Goal: Task Accomplishment & Management: Use online tool/utility

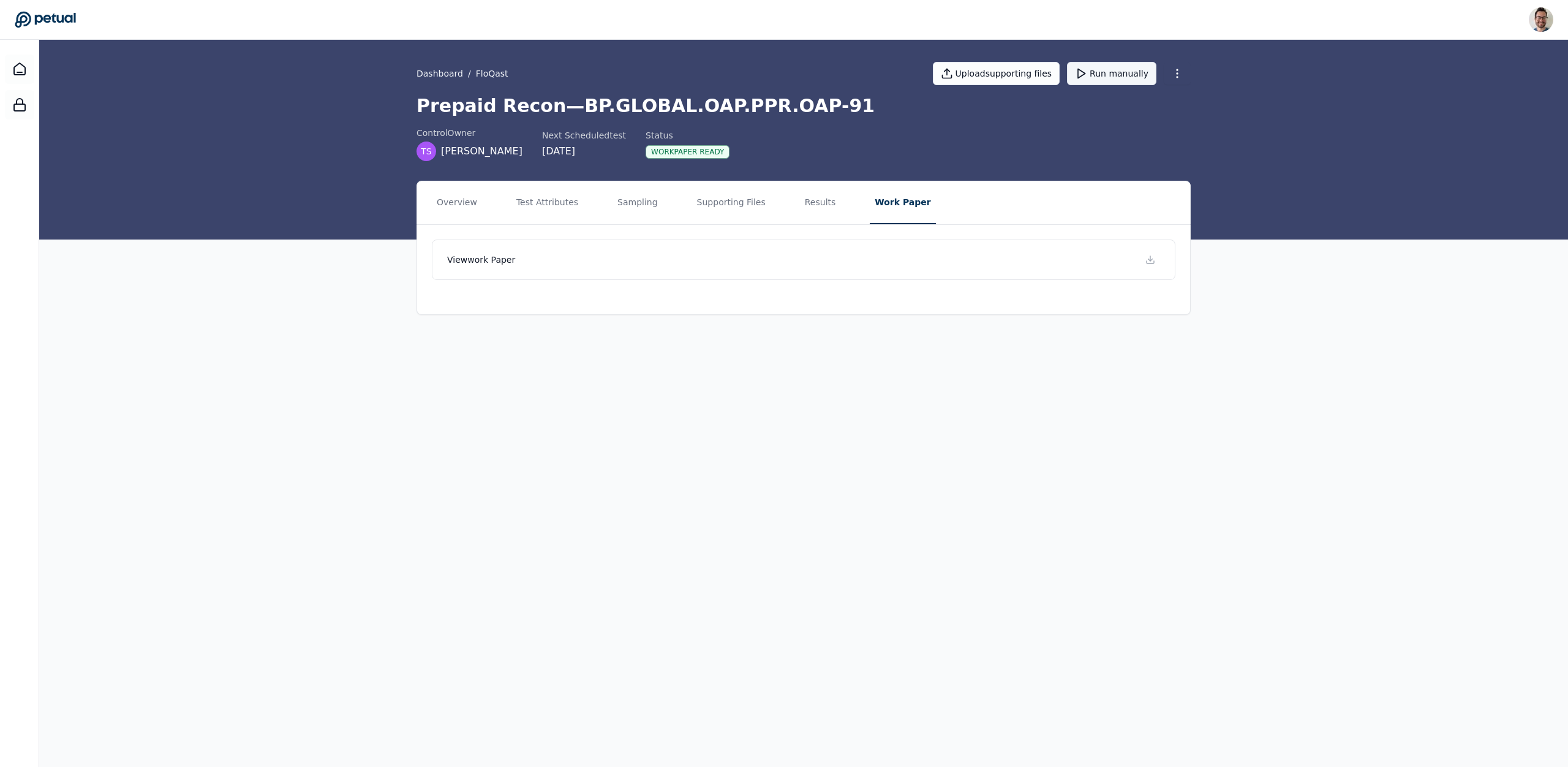
click at [1110, 71] on button "Run manually" at bounding box center [1112, 73] width 90 height 23
click at [19, 68] on icon at bounding box center [19, 69] width 14 height 14
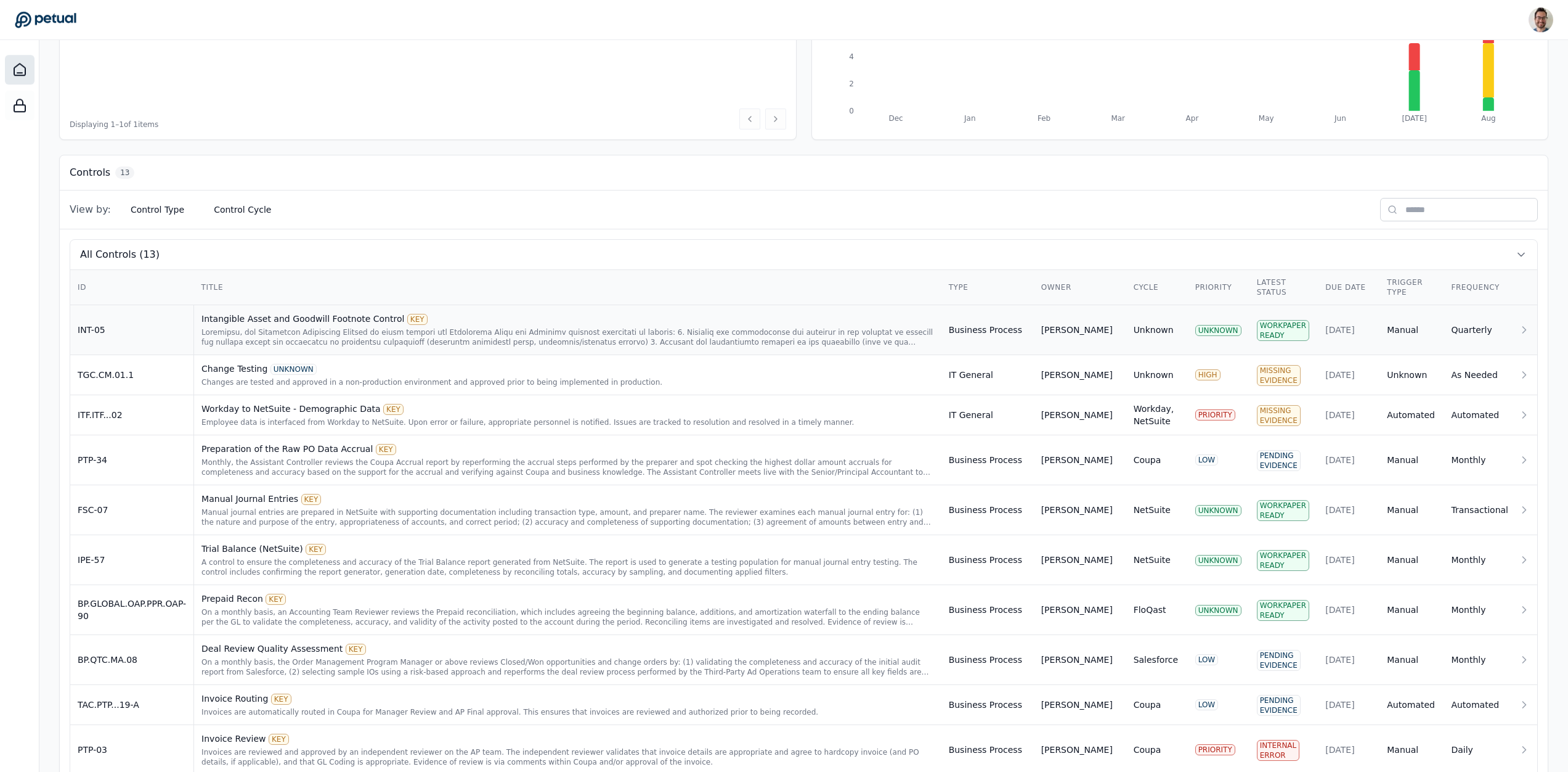
scroll to position [237, 0]
click at [247, 319] on div "Intangible Asset and Goodwill Footnote Control KEY" at bounding box center [568, 315] width 733 height 13
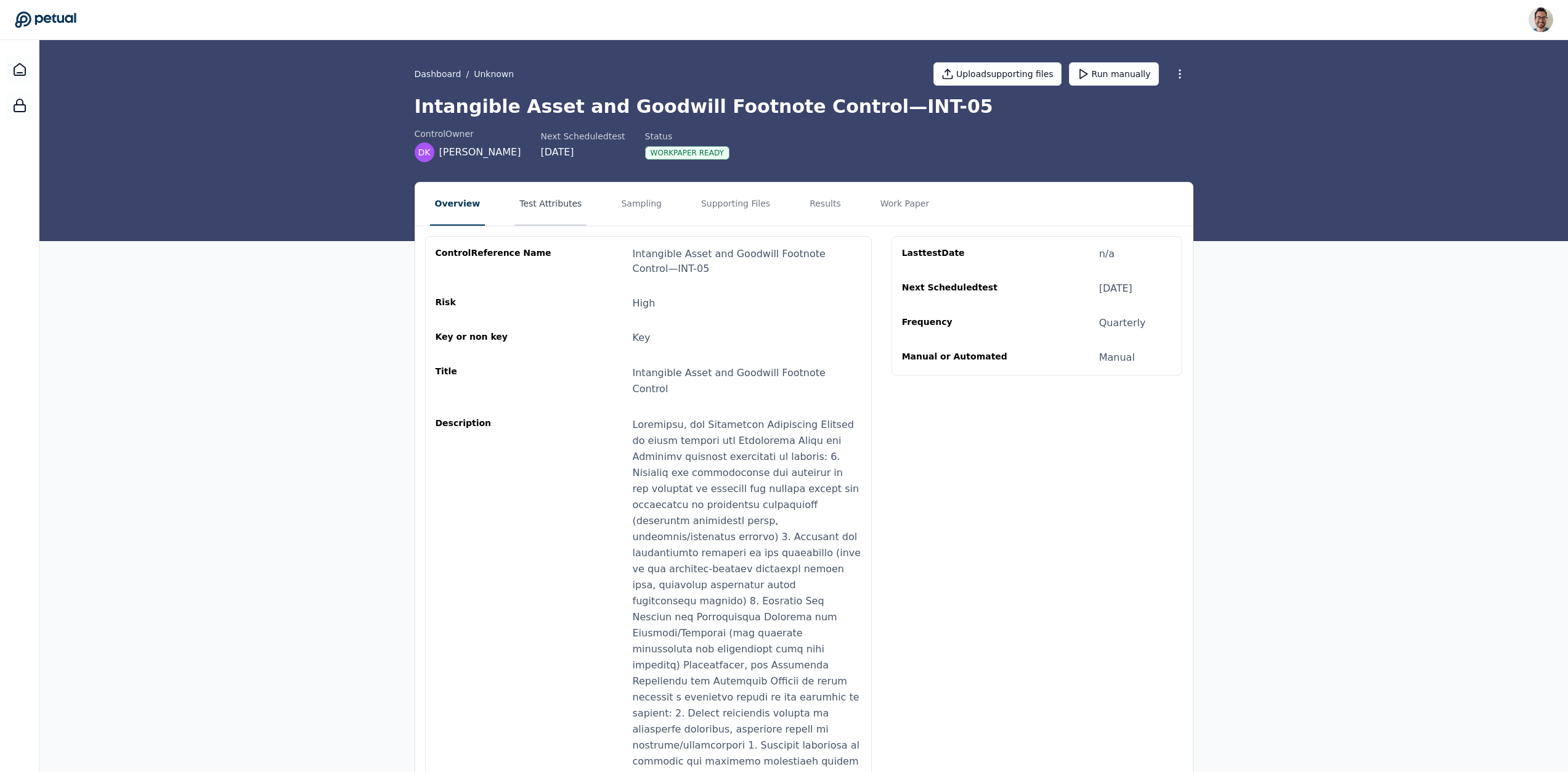
click at [542, 197] on button "Test Attributes" at bounding box center [550, 204] width 72 height 43
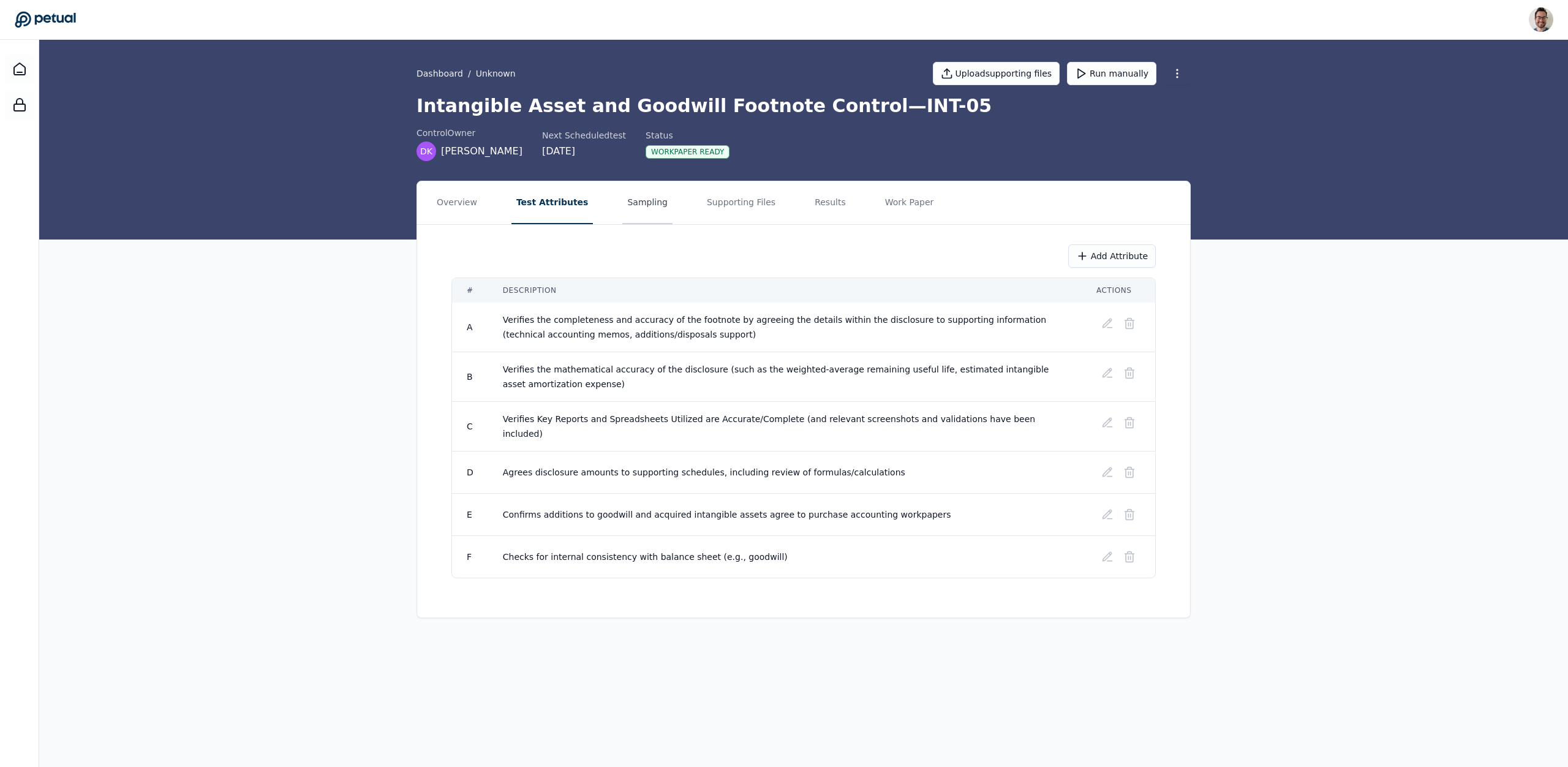
click at [622, 204] on button "Sampling" at bounding box center [647, 202] width 50 height 43
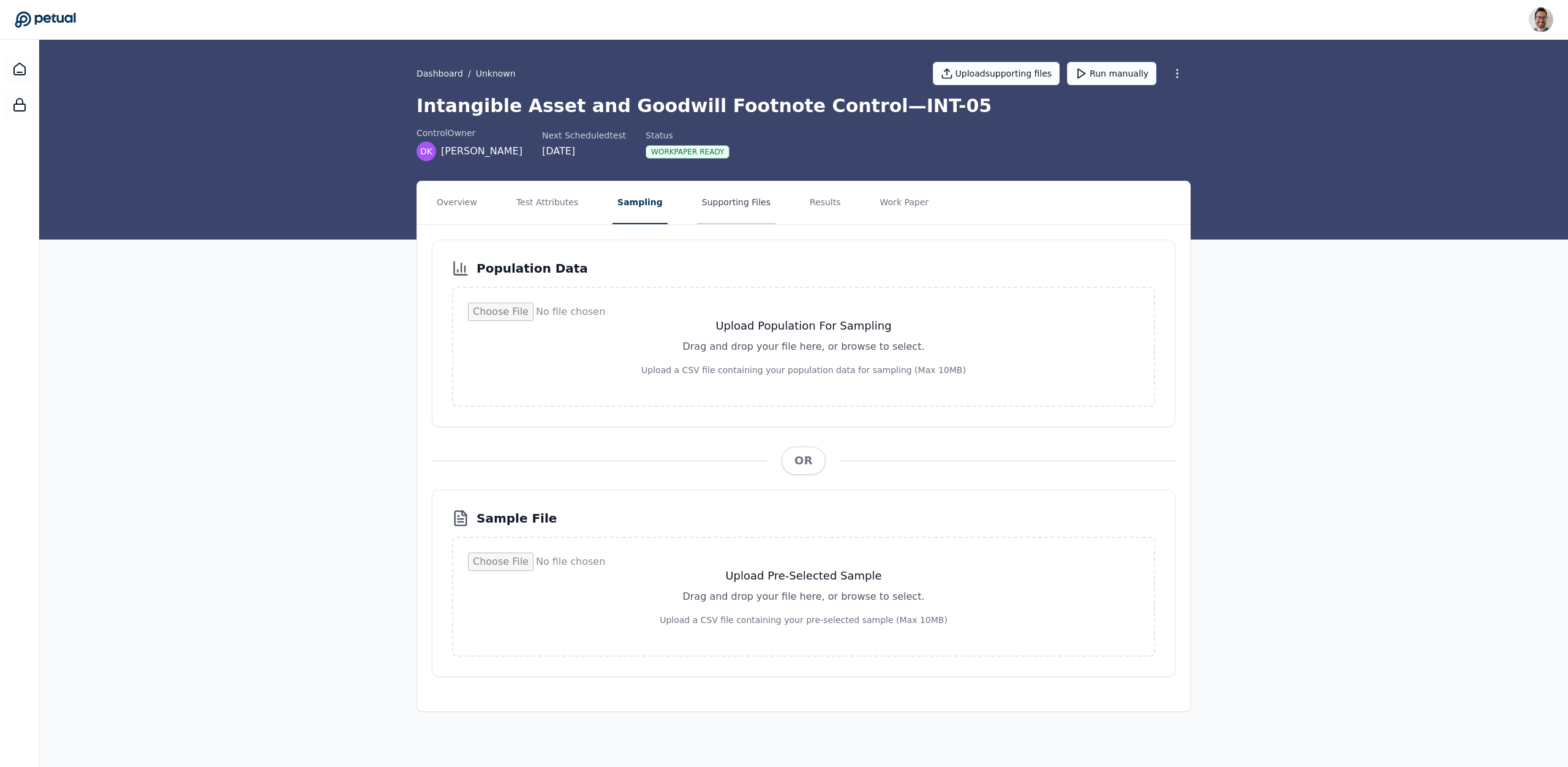
click at [725, 204] on button "Supporting Files" at bounding box center [736, 202] width 78 height 43
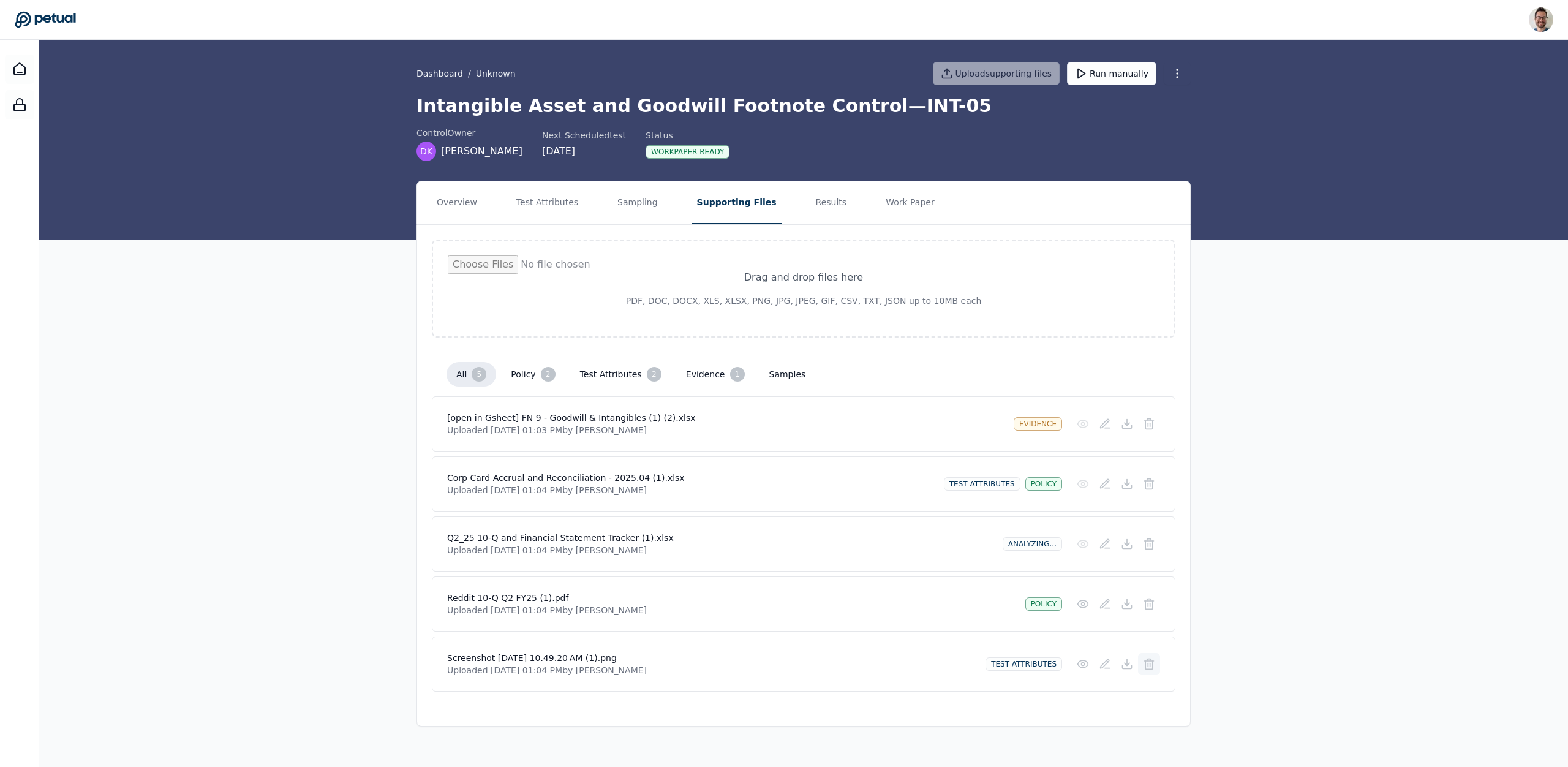
click at [1148, 664] on line at bounding box center [1148, 665] width 0 height 3
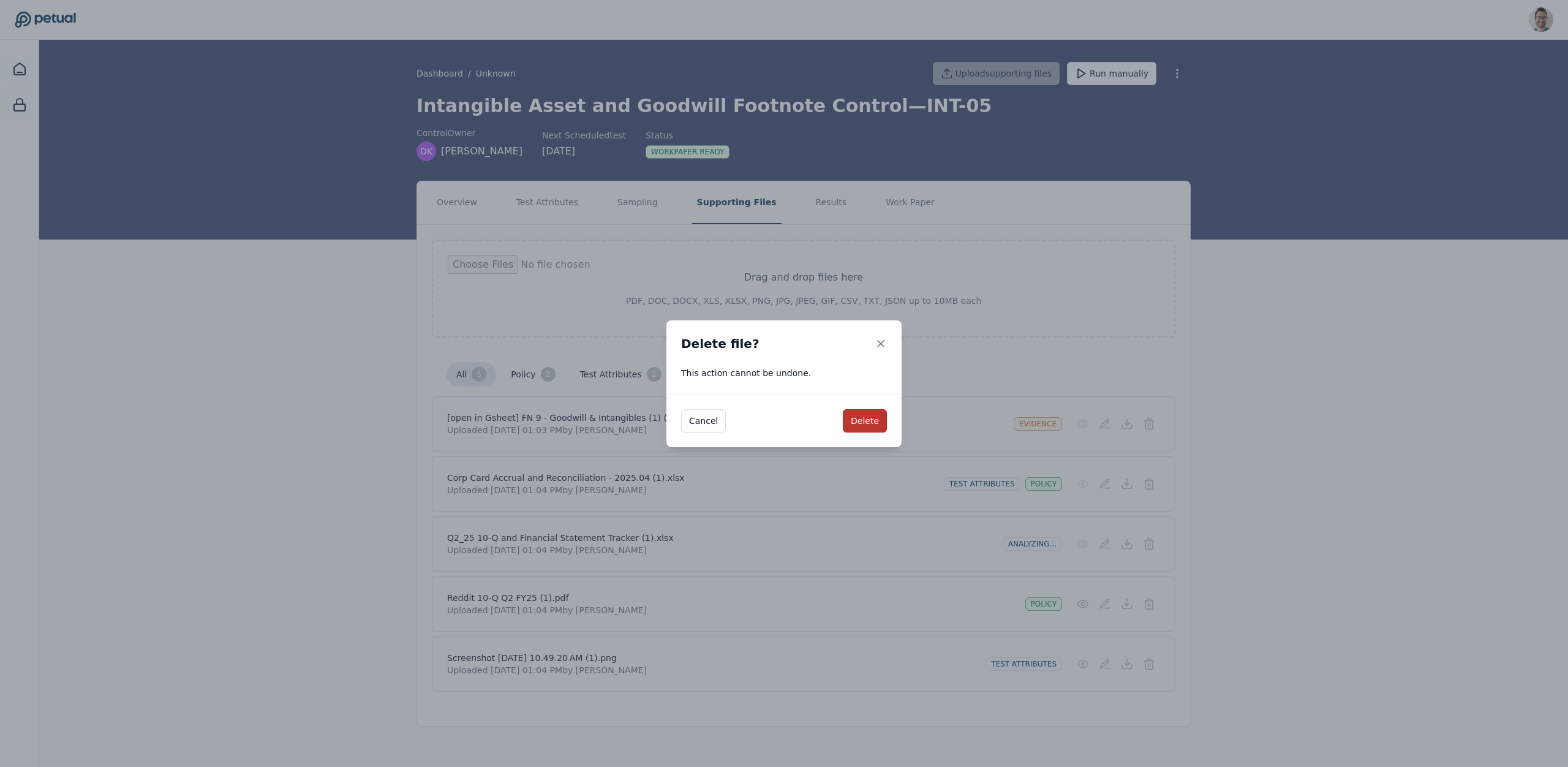
click at [879, 420] on button "Delete" at bounding box center [865, 420] width 44 height 23
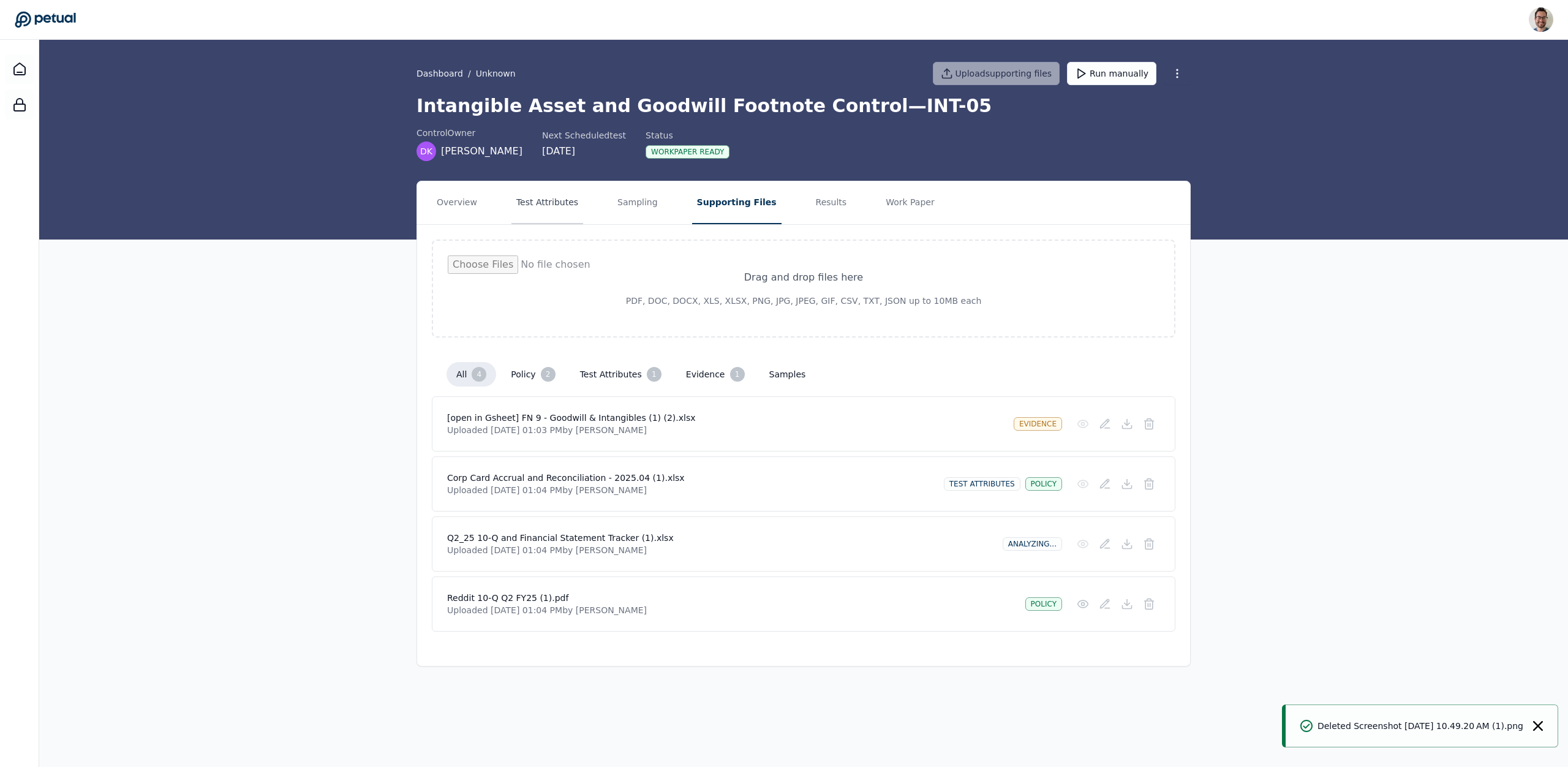
drag, startPoint x: 561, startPoint y: 204, endPoint x: 574, endPoint y: 205, distance: 13.0
click at [561, 204] on button "Test Attributes" at bounding box center [547, 202] width 71 height 43
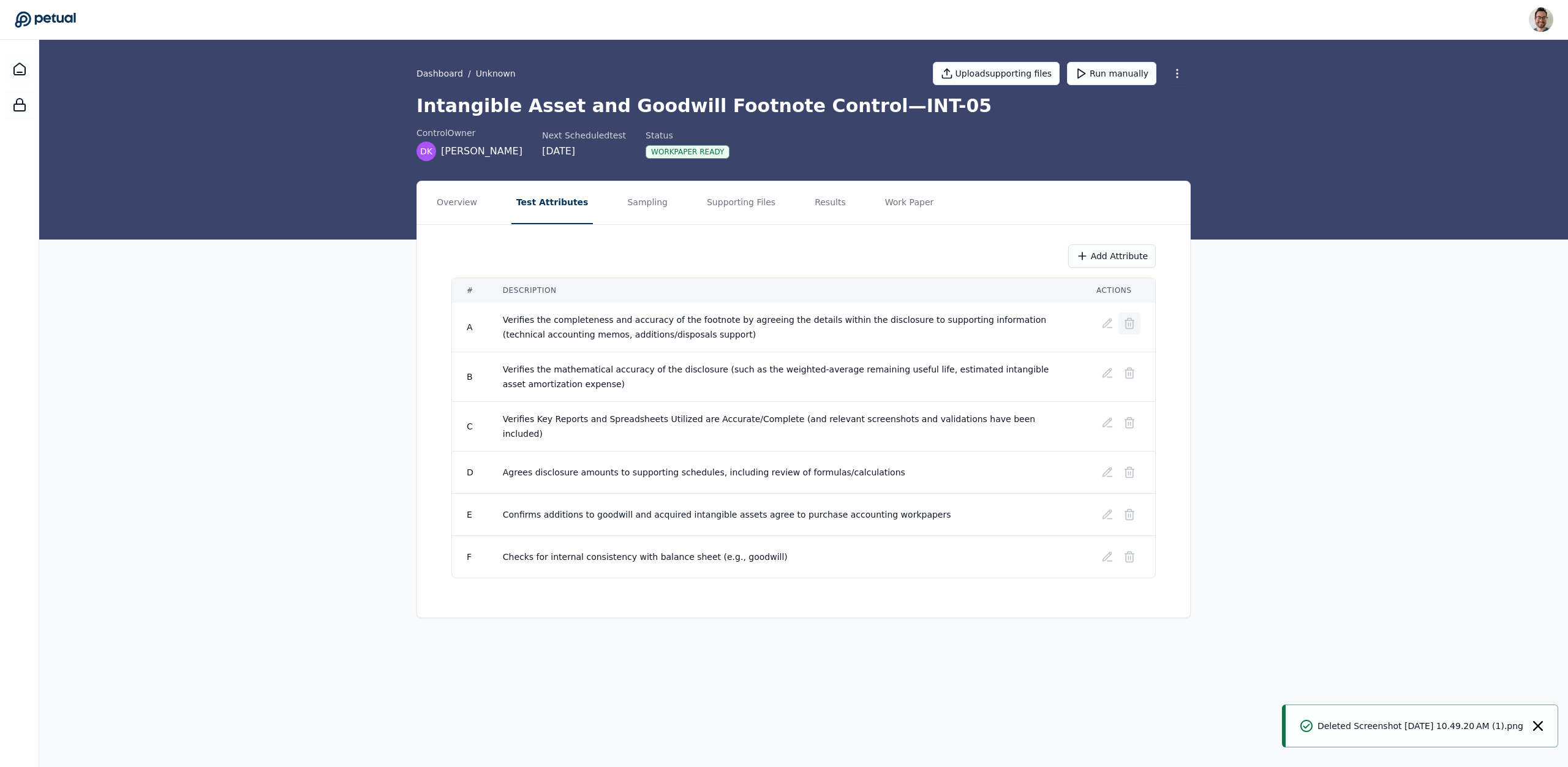
click at [1127, 318] on icon at bounding box center [1130, 323] width 13 height 13
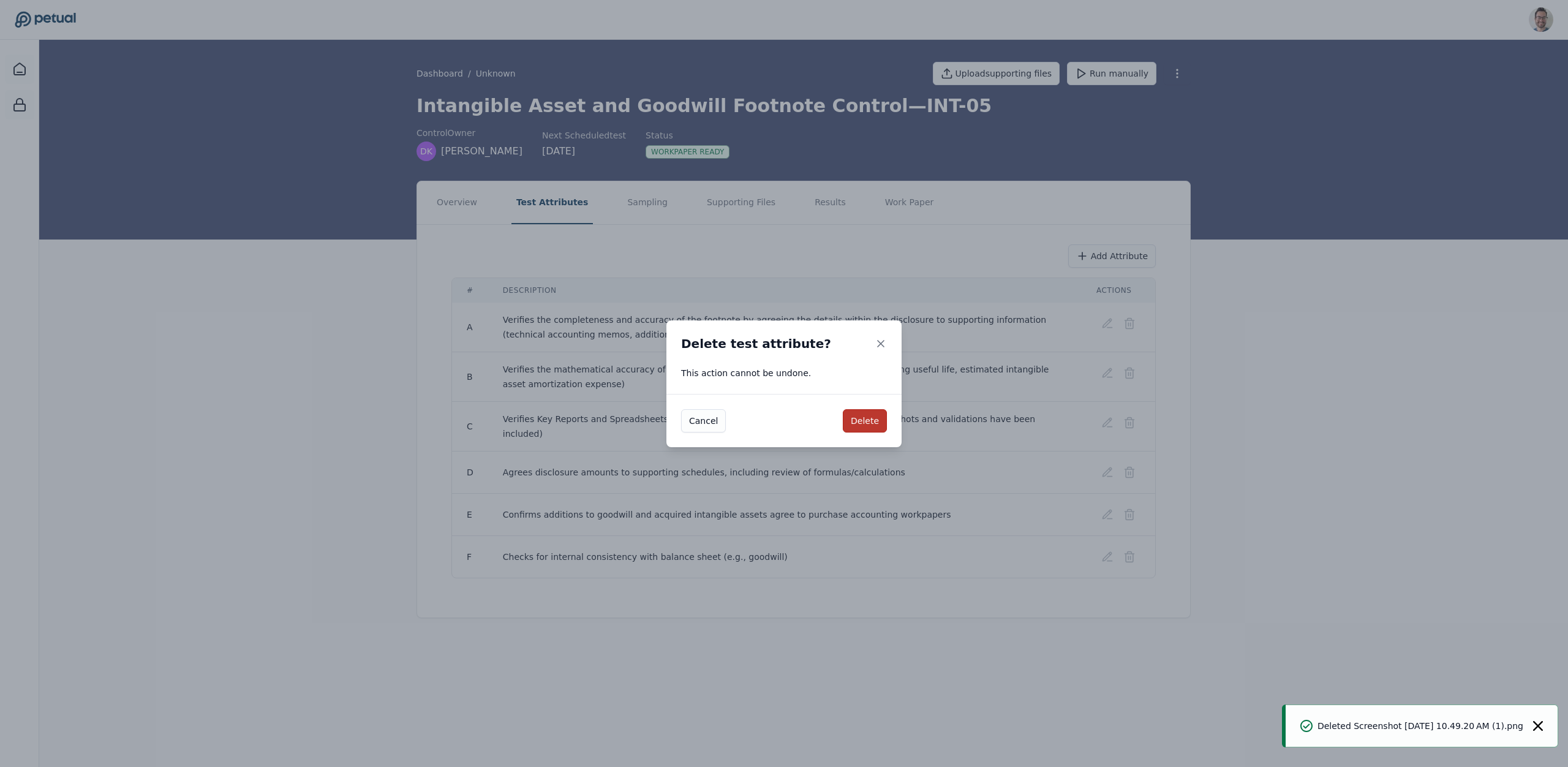
click at [867, 422] on button "Delete" at bounding box center [865, 420] width 44 height 23
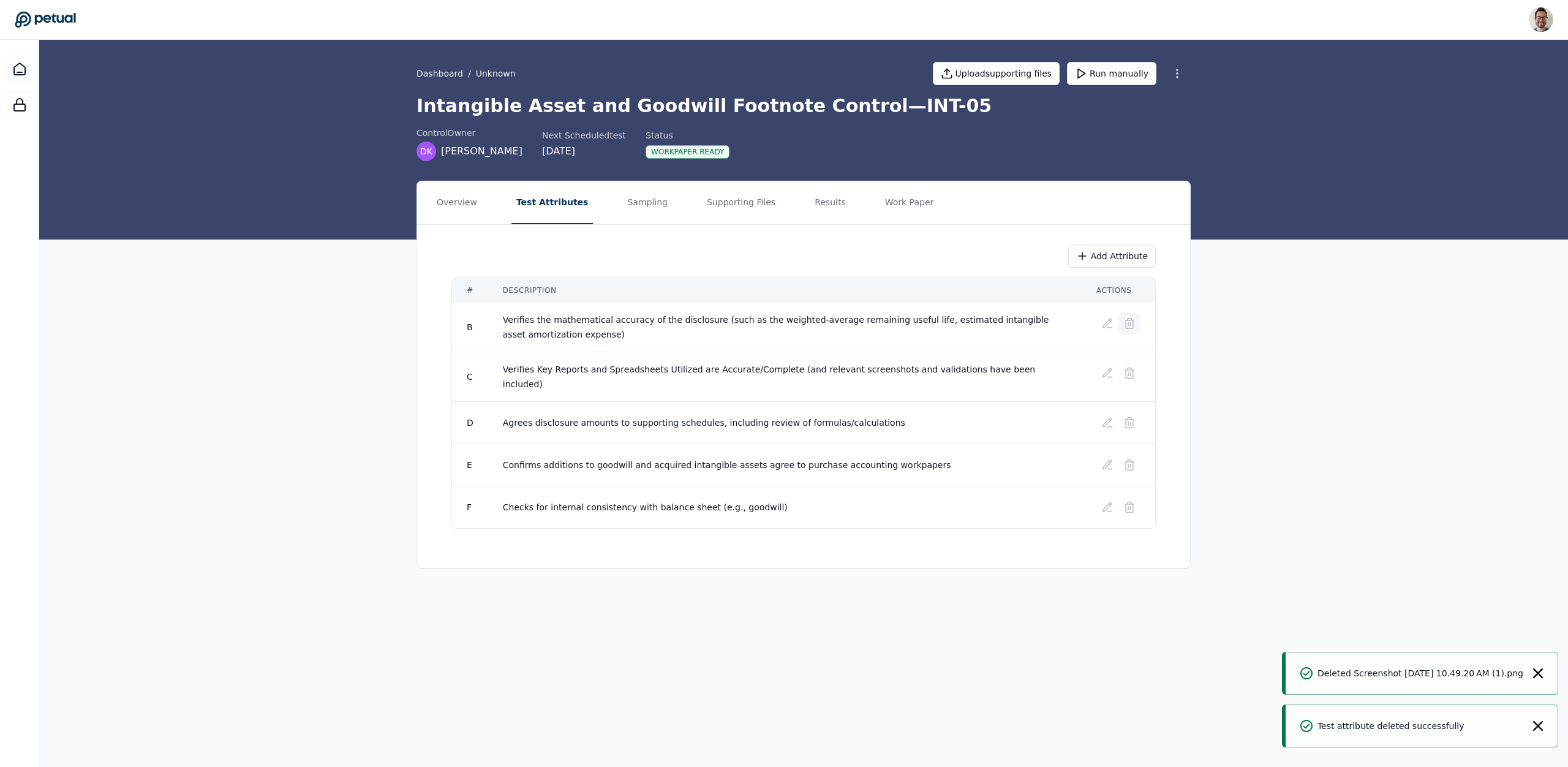
click at [1134, 321] on icon at bounding box center [1130, 323] width 13 height 13
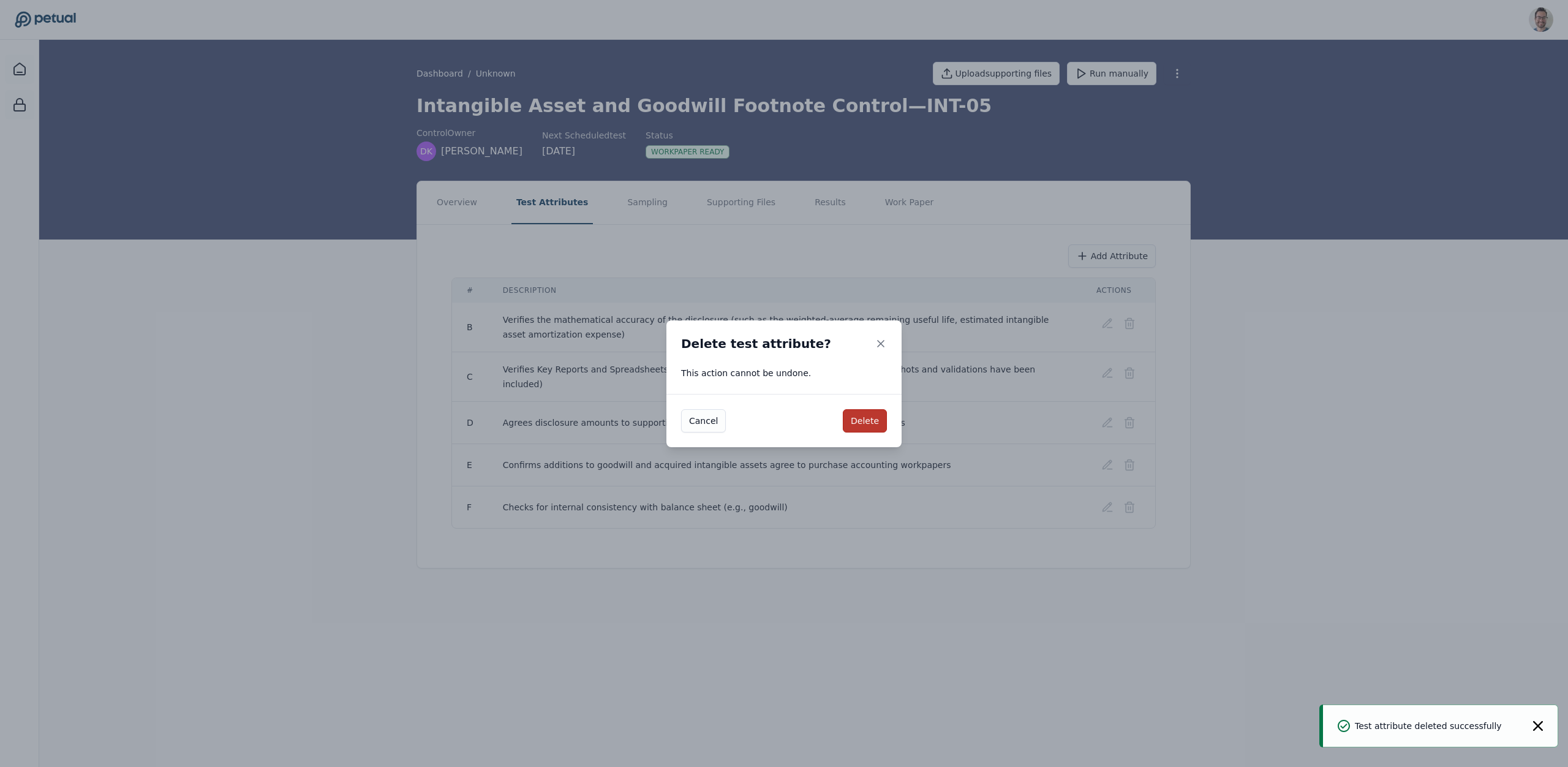
click at [862, 420] on button "Delete" at bounding box center [865, 420] width 44 height 23
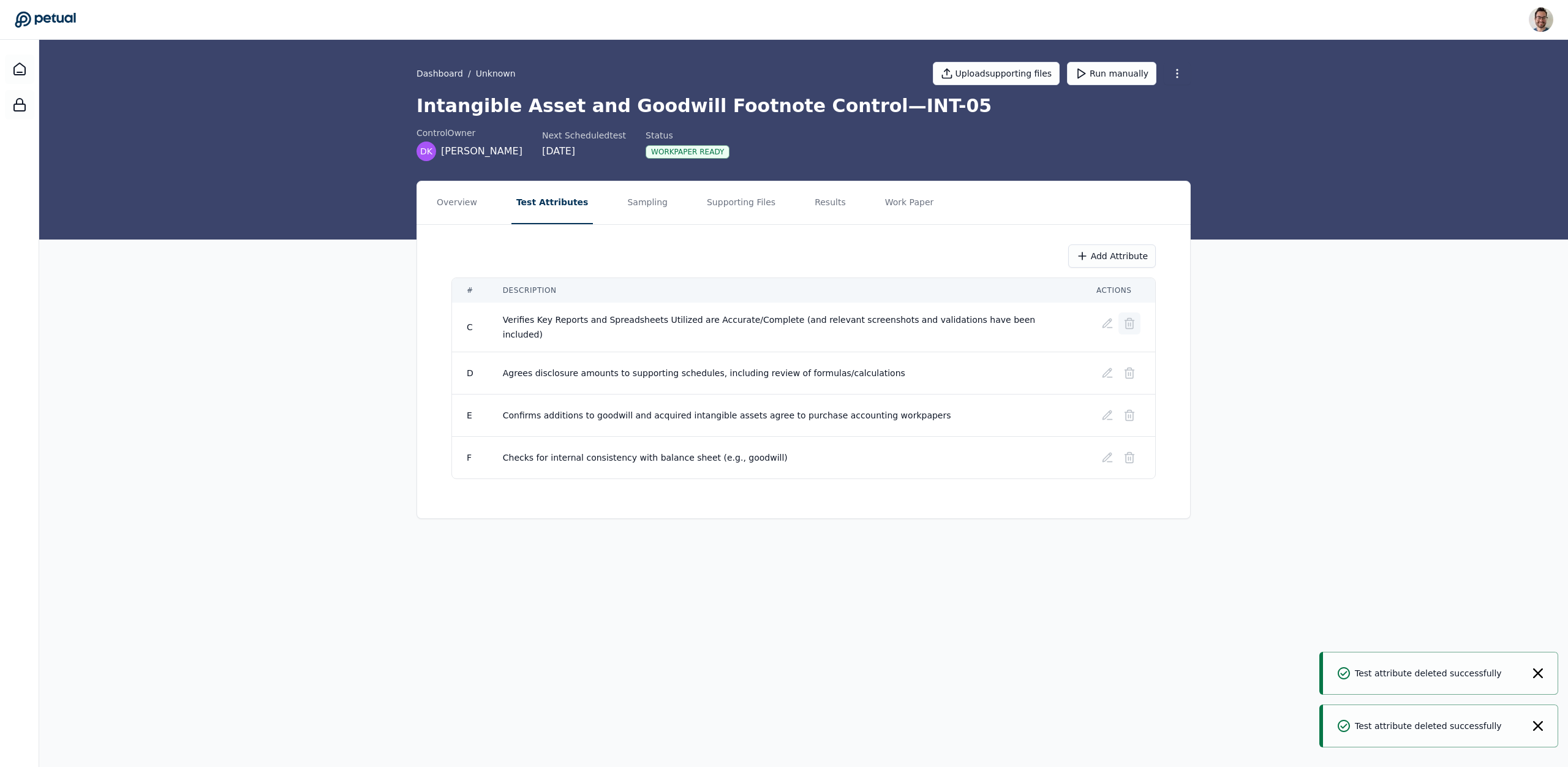
click at [1131, 327] on icon at bounding box center [1130, 323] width 13 height 13
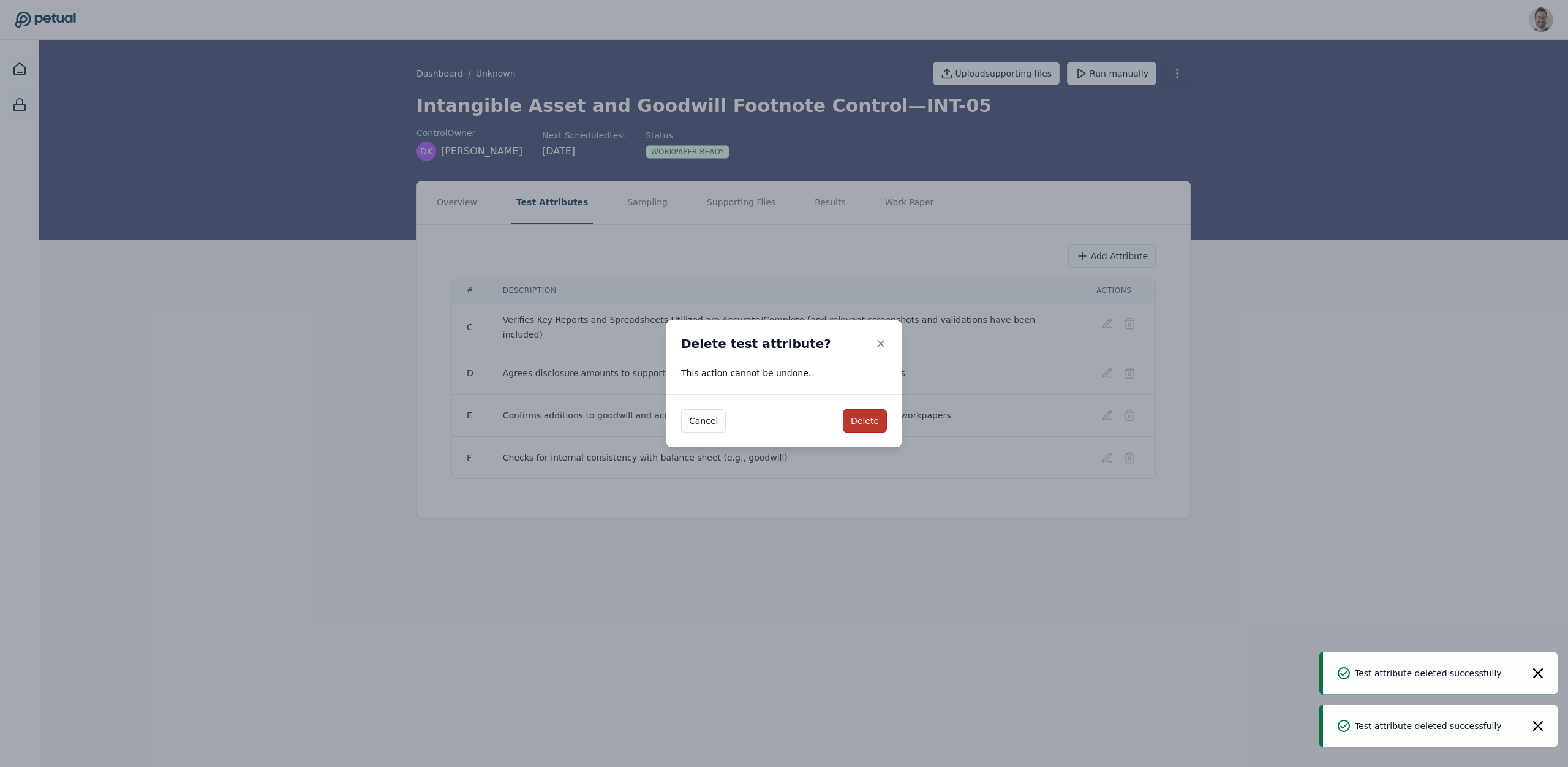
click at [864, 414] on button "Delete" at bounding box center [865, 420] width 44 height 23
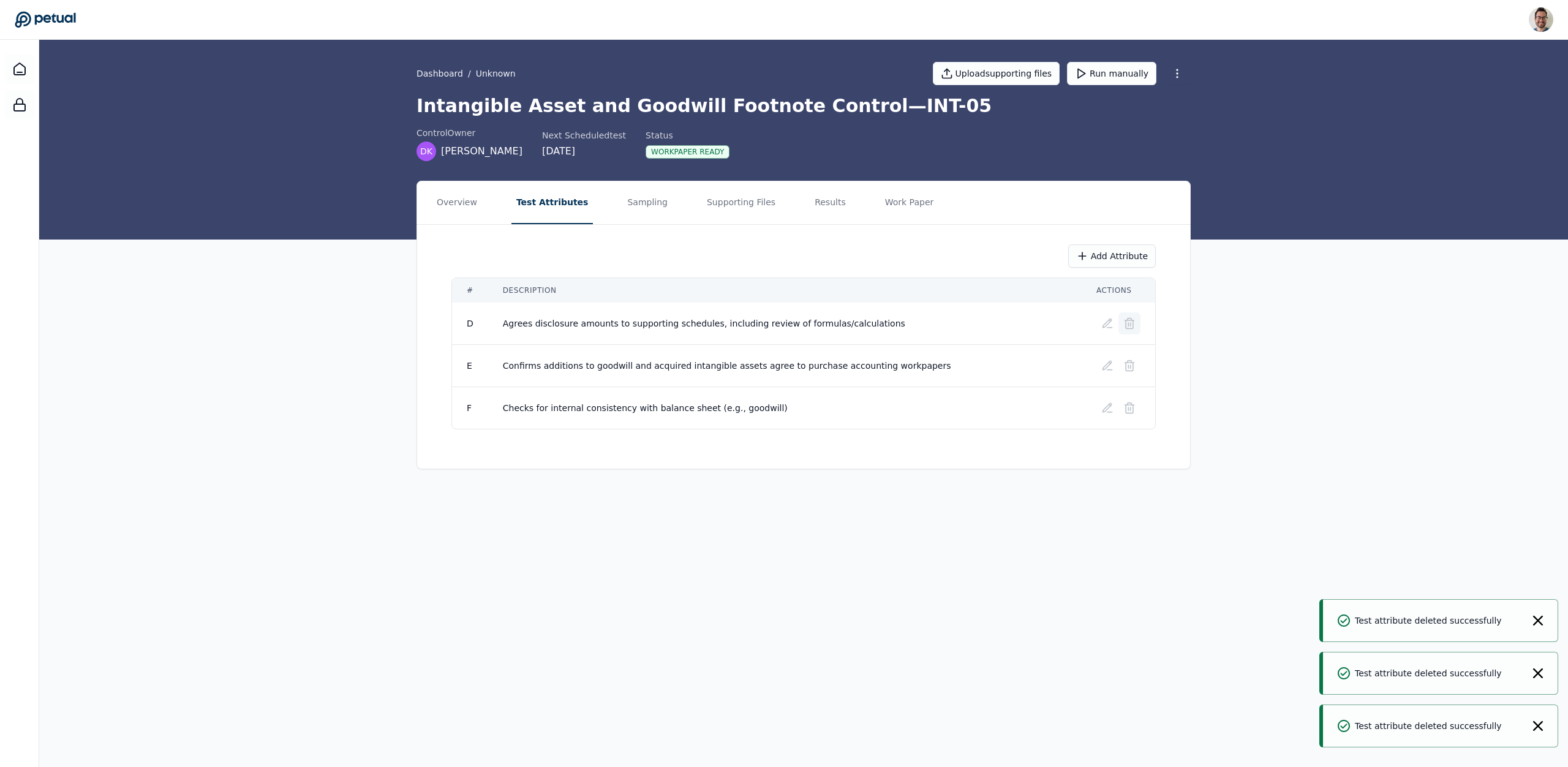
click at [1126, 319] on icon at bounding box center [1130, 323] width 13 height 13
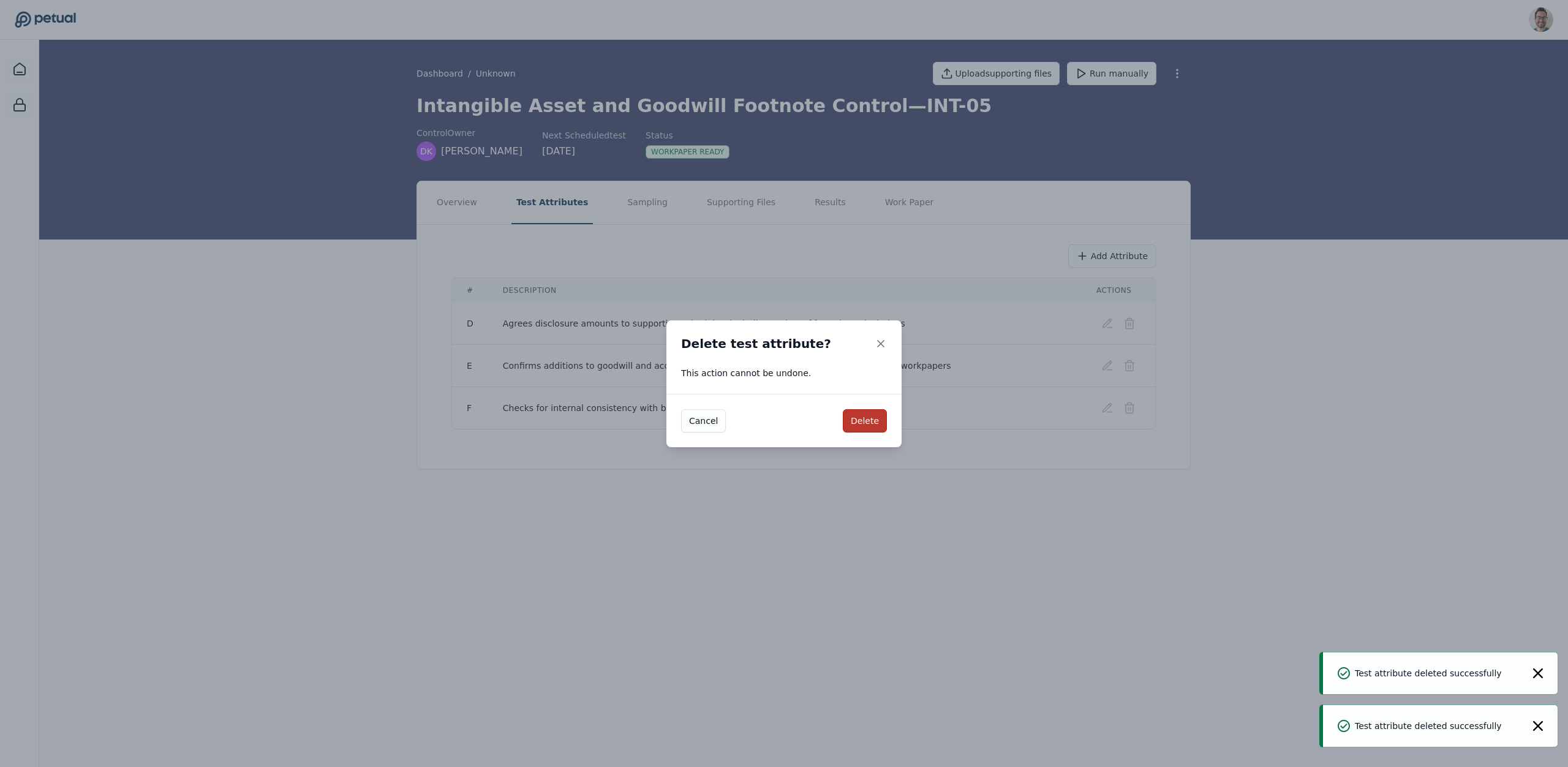
click at [886, 423] on button "Delete" at bounding box center [865, 420] width 44 height 23
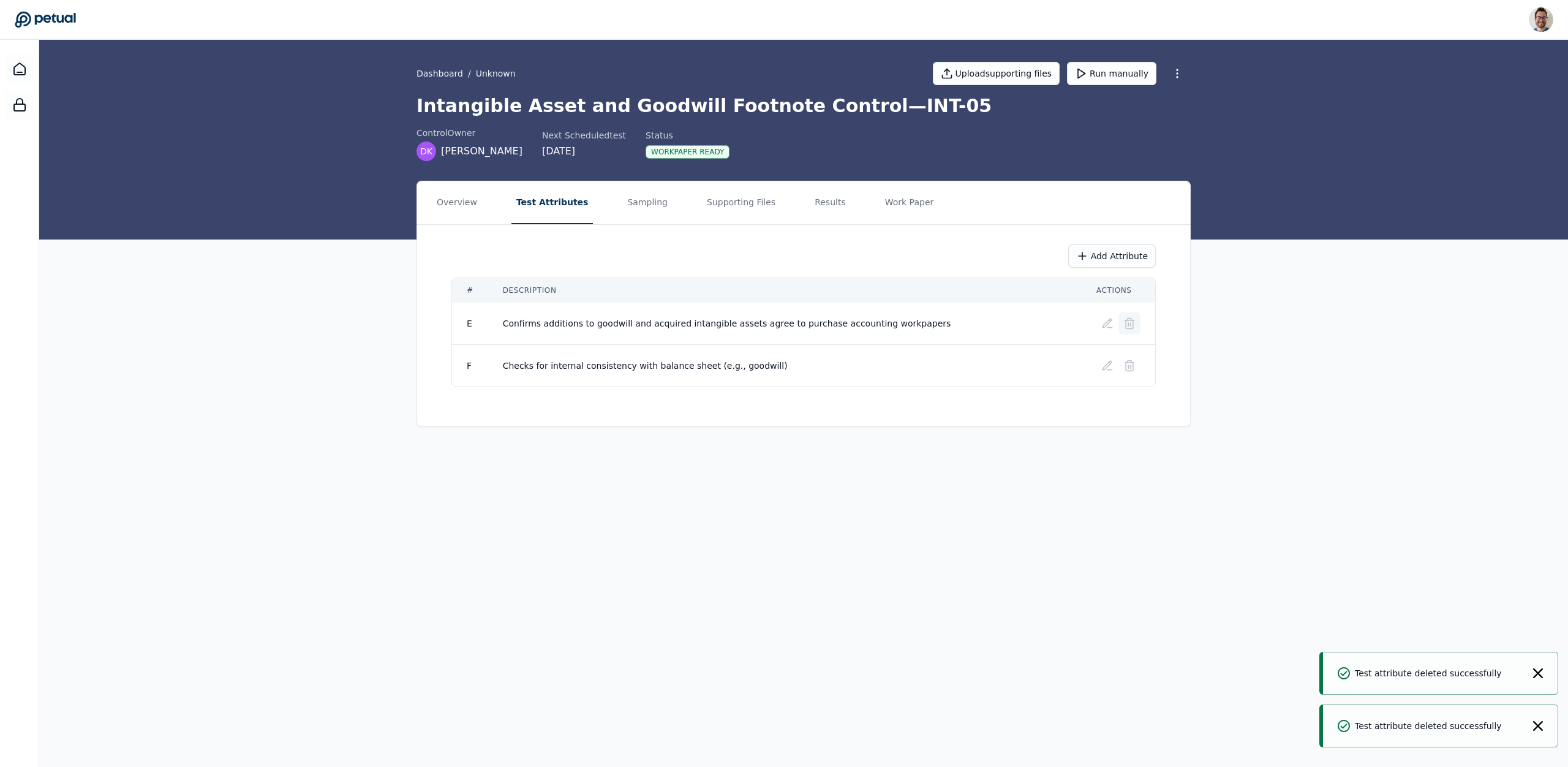
click at [1134, 323] on icon at bounding box center [1130, 323] width 13 height 13
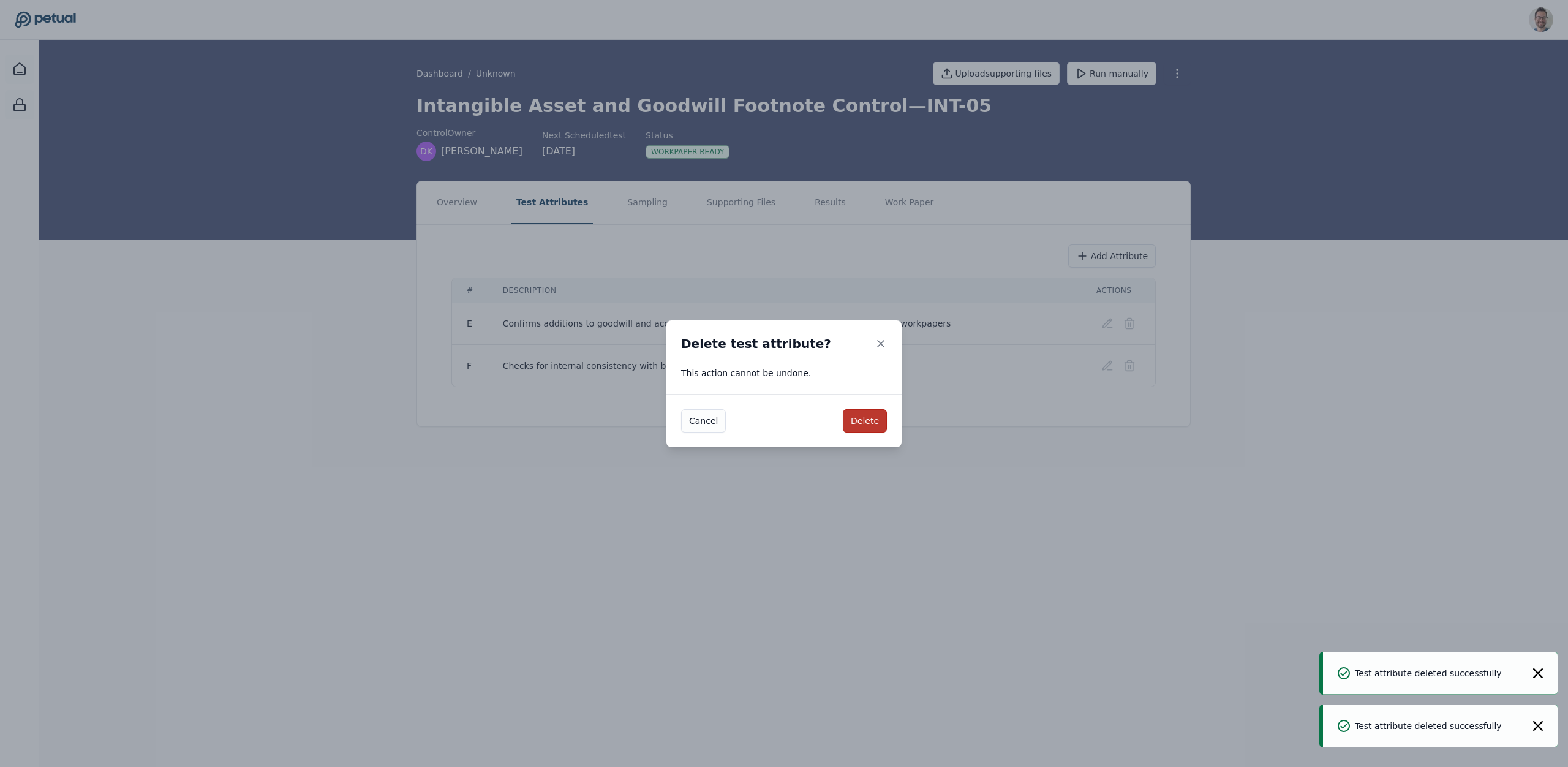
drag, startPoint x: 863, startPoint y: 425, endPoint x: 982, endPoint y: 400, distance: 121.6
click at [863, 425] on button "Delete" at bounding box center [865, 420] width 44 height 23
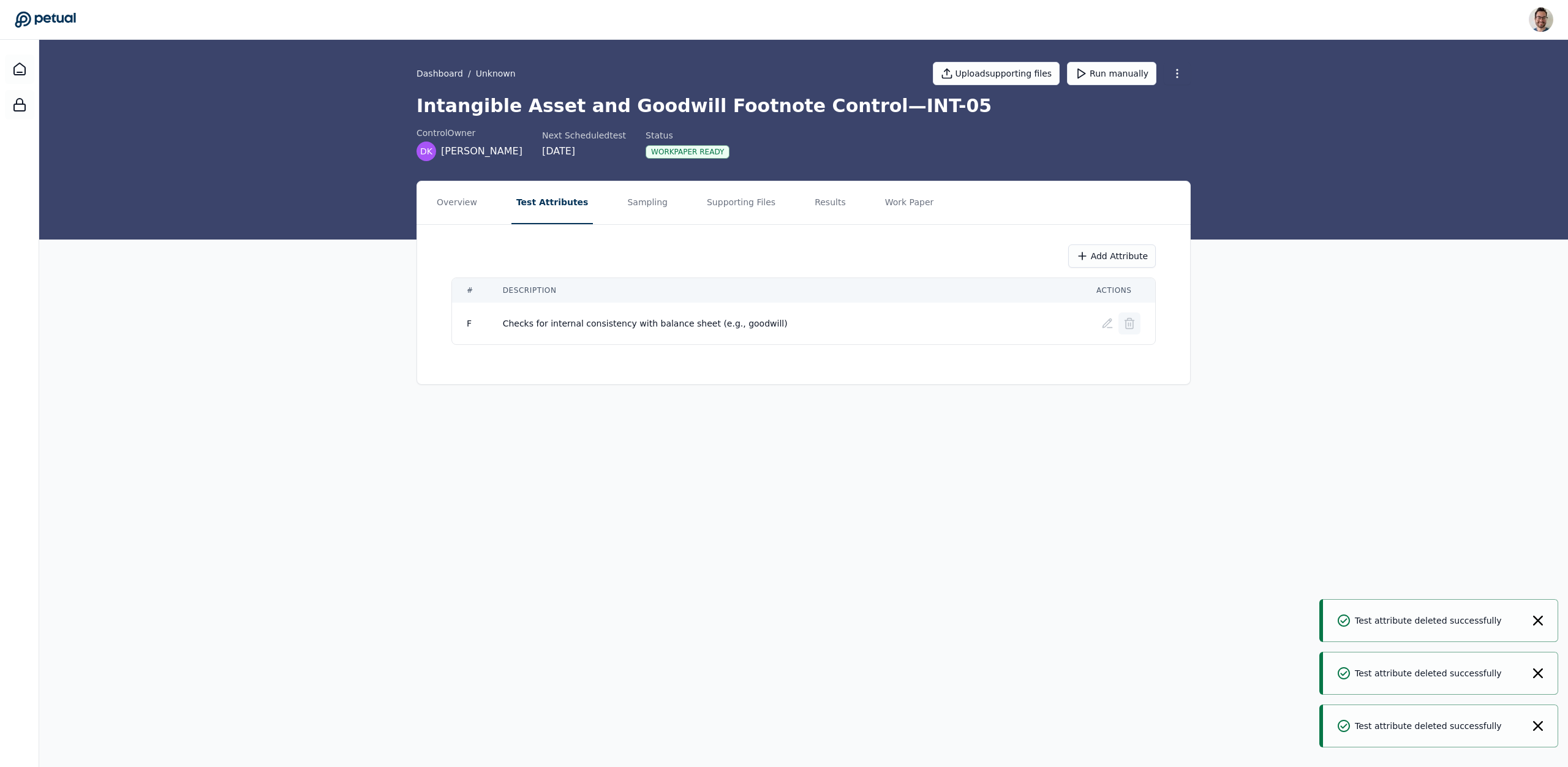
click at [1133, 325] on icon at bounding box center [1129, 324] width 8 height 8
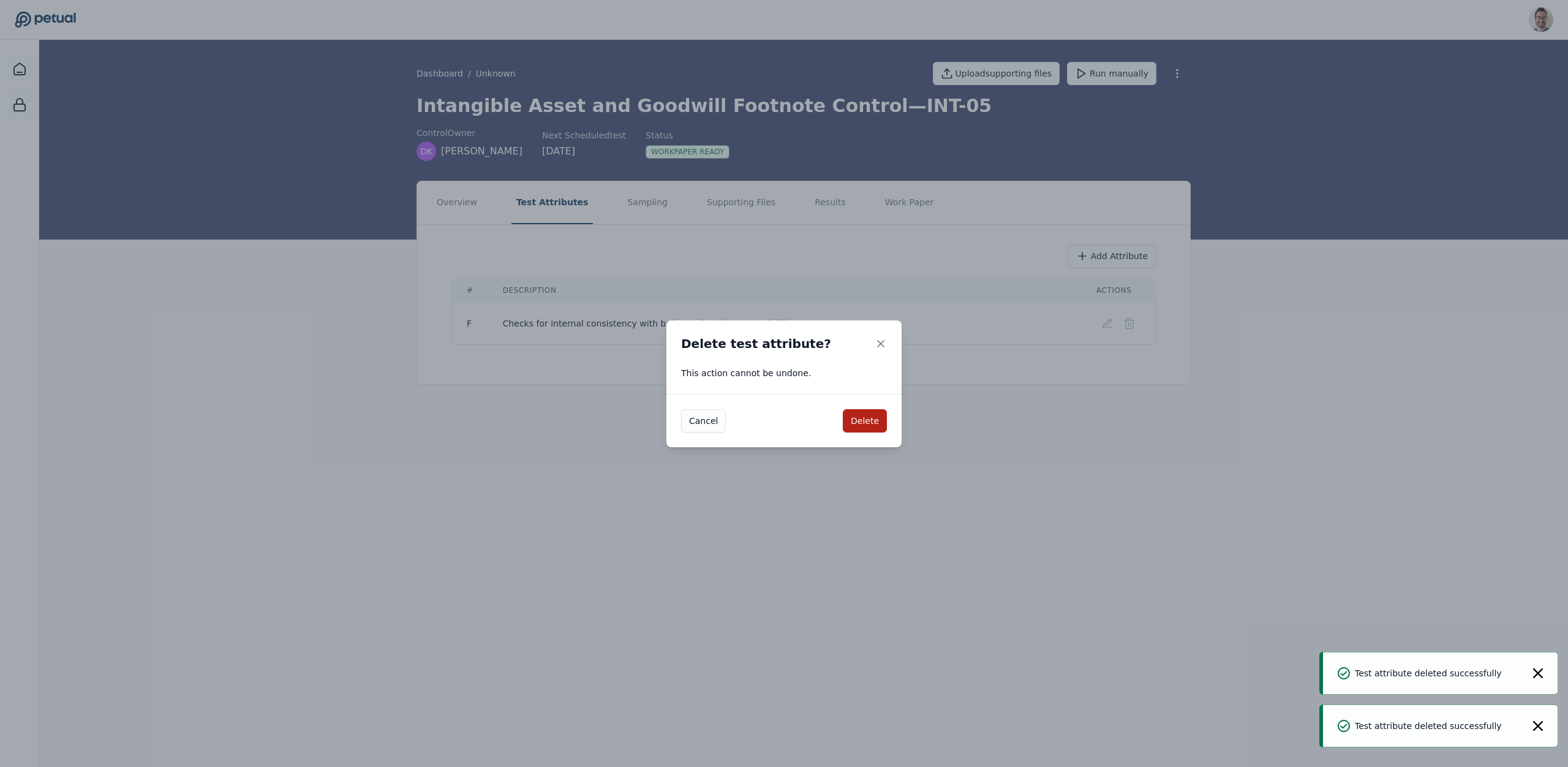
drag, startPoint x: 859, startPoint y: 422, endPoint x: 782, endPoint y: 260, distance: 179.4
click at [859, 422] on button "Delete" at bounding box center [865, 420] width 44 height 23
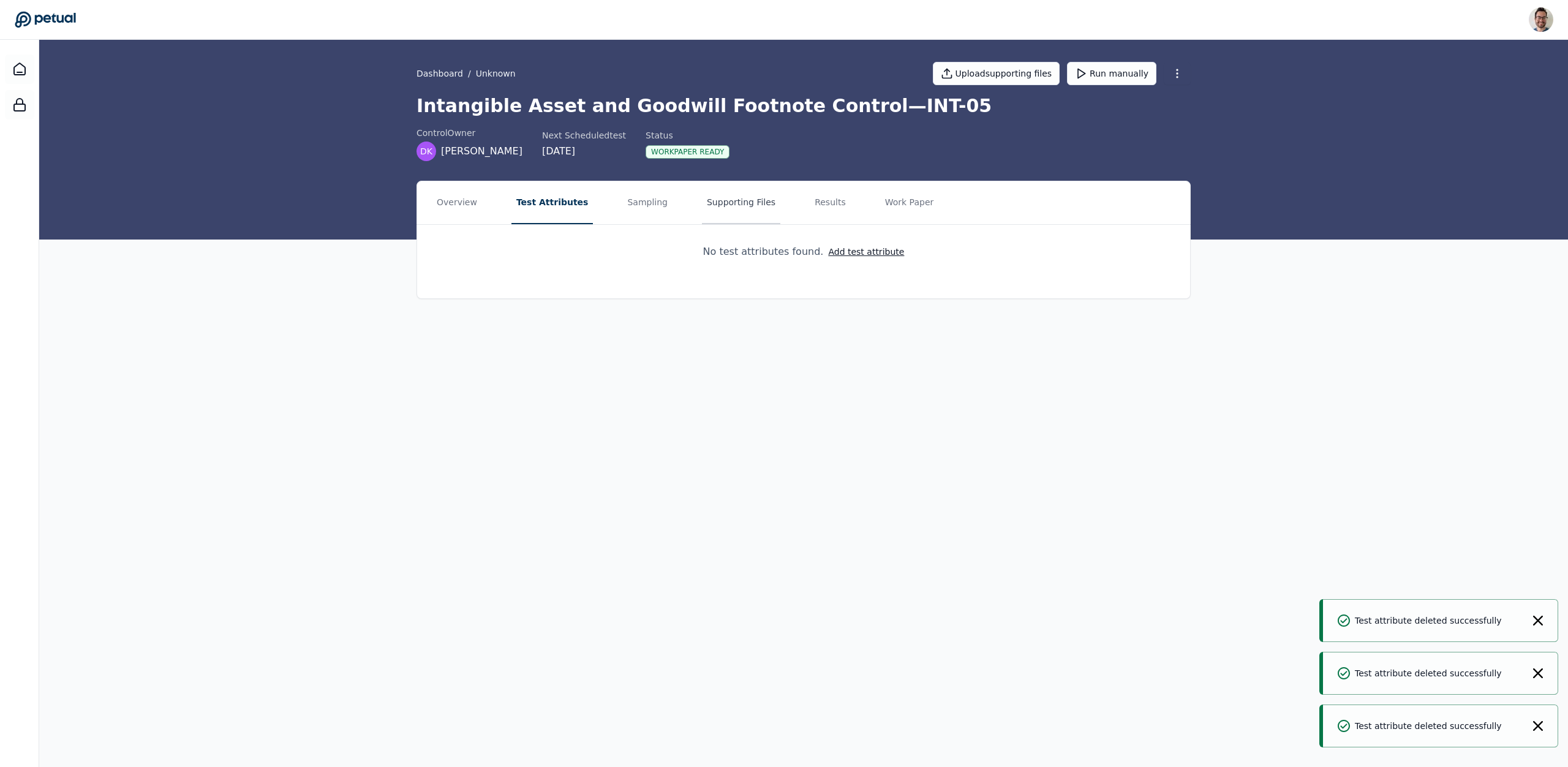
click at [721, 201] on button "Supporting Files" at bounding box center [741, 202] width 78 height 43
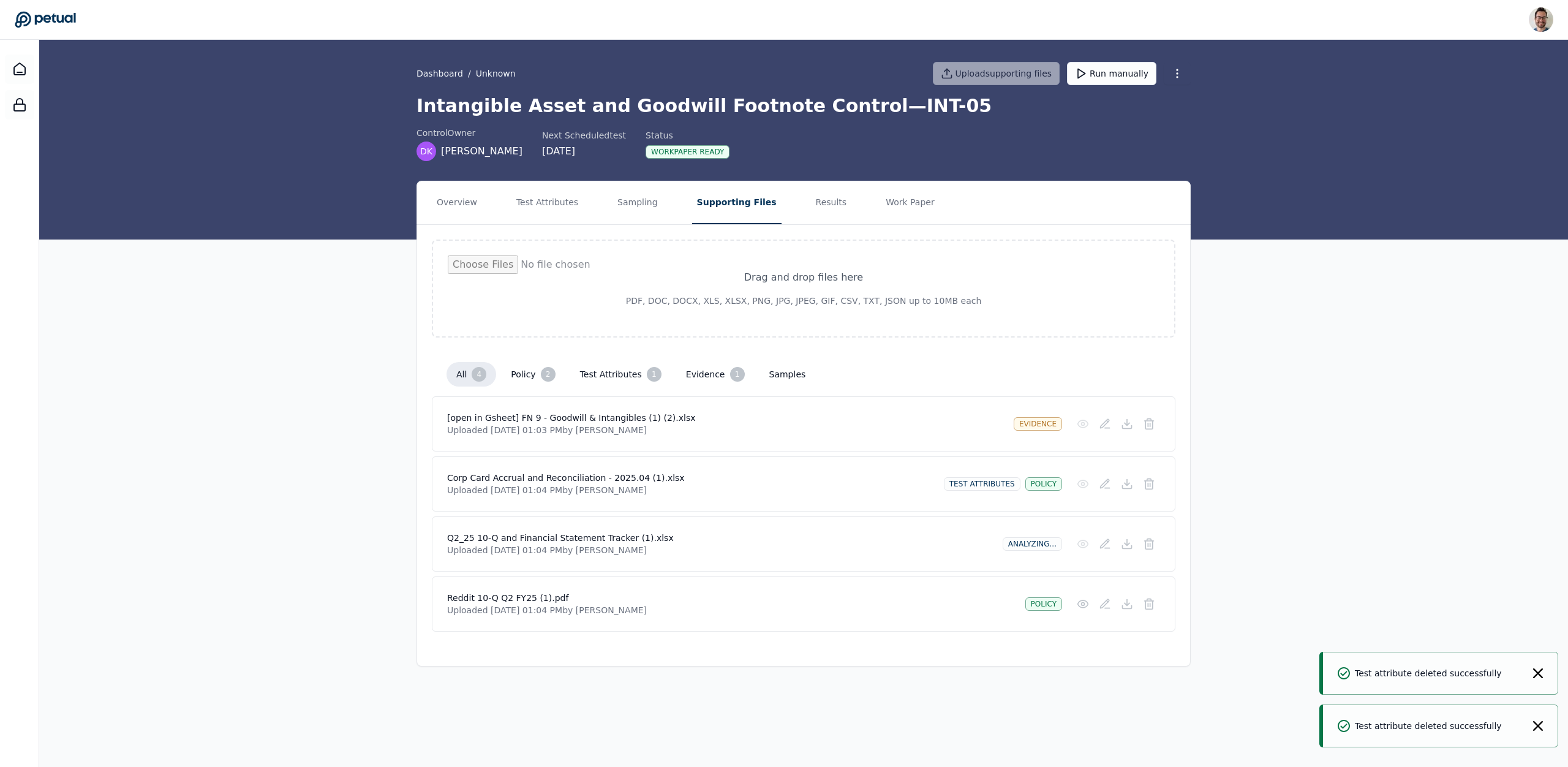
click at [830, 243] on div "Drag and drop files here PDF, DOC, DOCX, XLS, XLSX, PNG, JPG, JPEG, GIF, CSV, T…" at bounding box center [803, 288] width 744 height 98
click at [826, 279] on input "file" at bounding box center [803, 289] width 712 height 66
type input "**********"
click at [536, 193] on button "Test Attributes" at bounding box center [547, 202] width 71 height 43
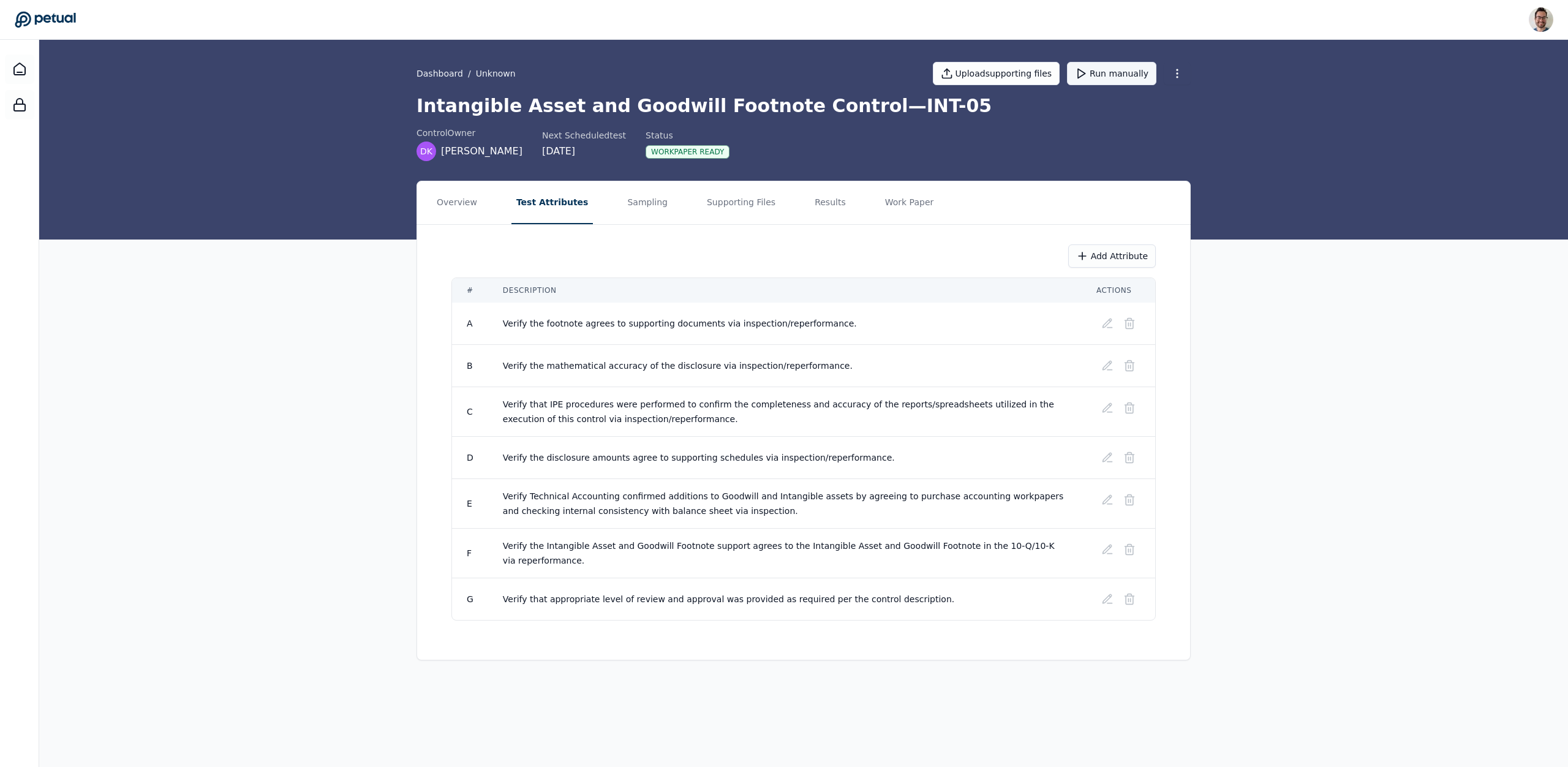
click at [1127, 78] on button "Run manually" at bounding box center [1112, 73] width 90 height 23
click at [21, 75] on icon at bounding box center [19, 69] width 11 height 12
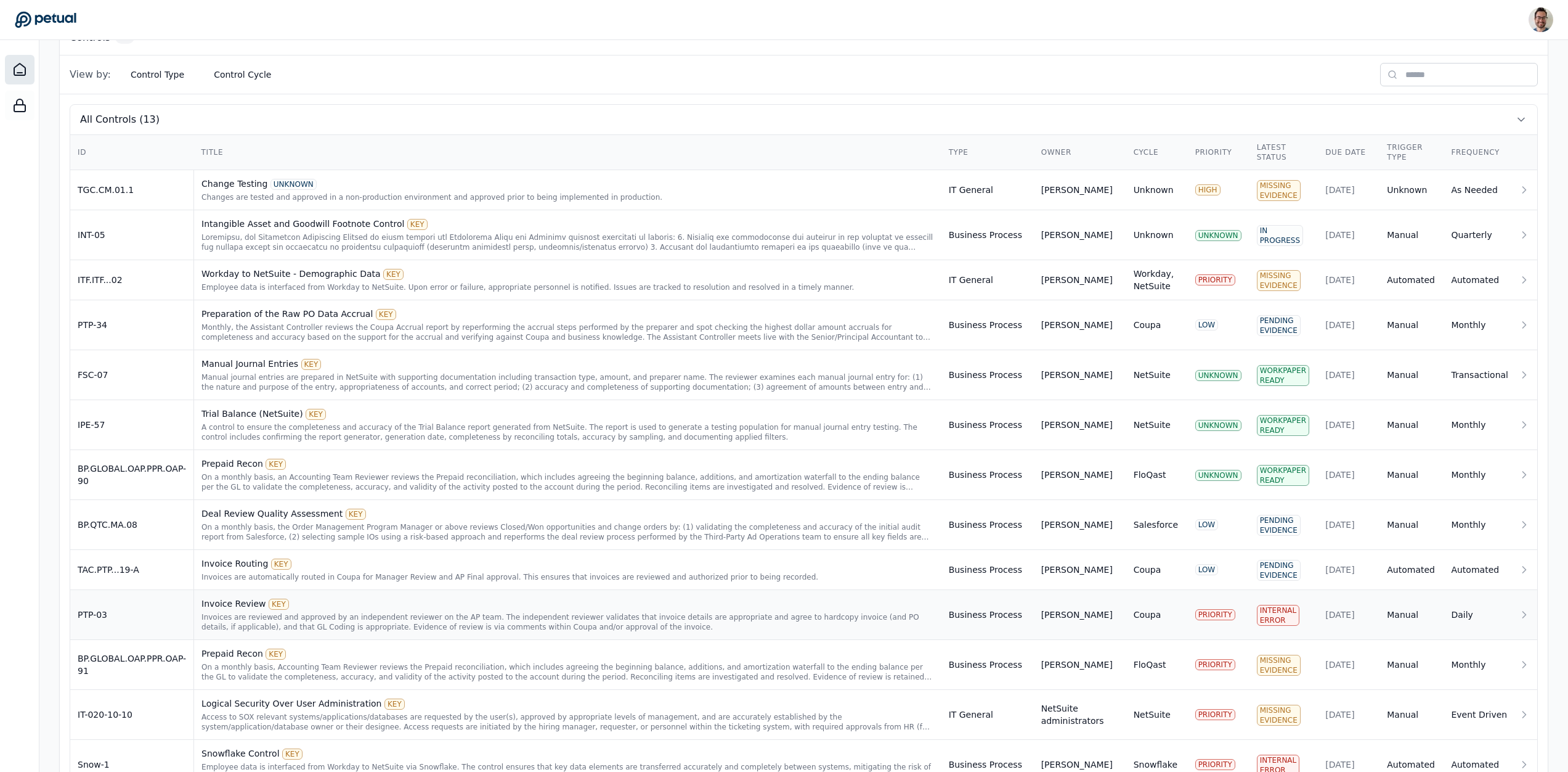
scroll to position [404, 0]
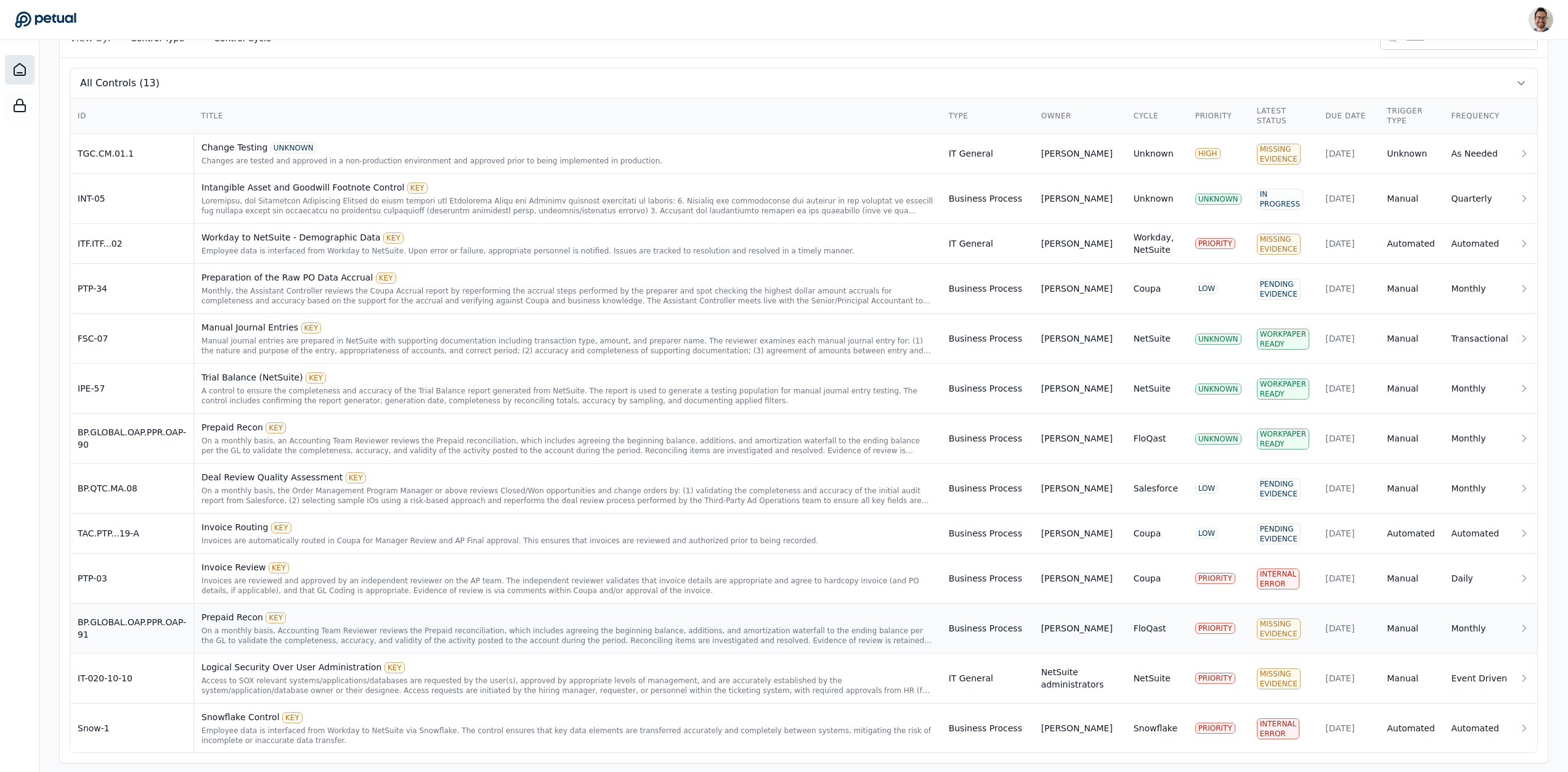
click at [187, 640] on td "BP.GLOBAL.OAP.PPR.OAP-91" at bounding box center [132, 628] width 124 height 50
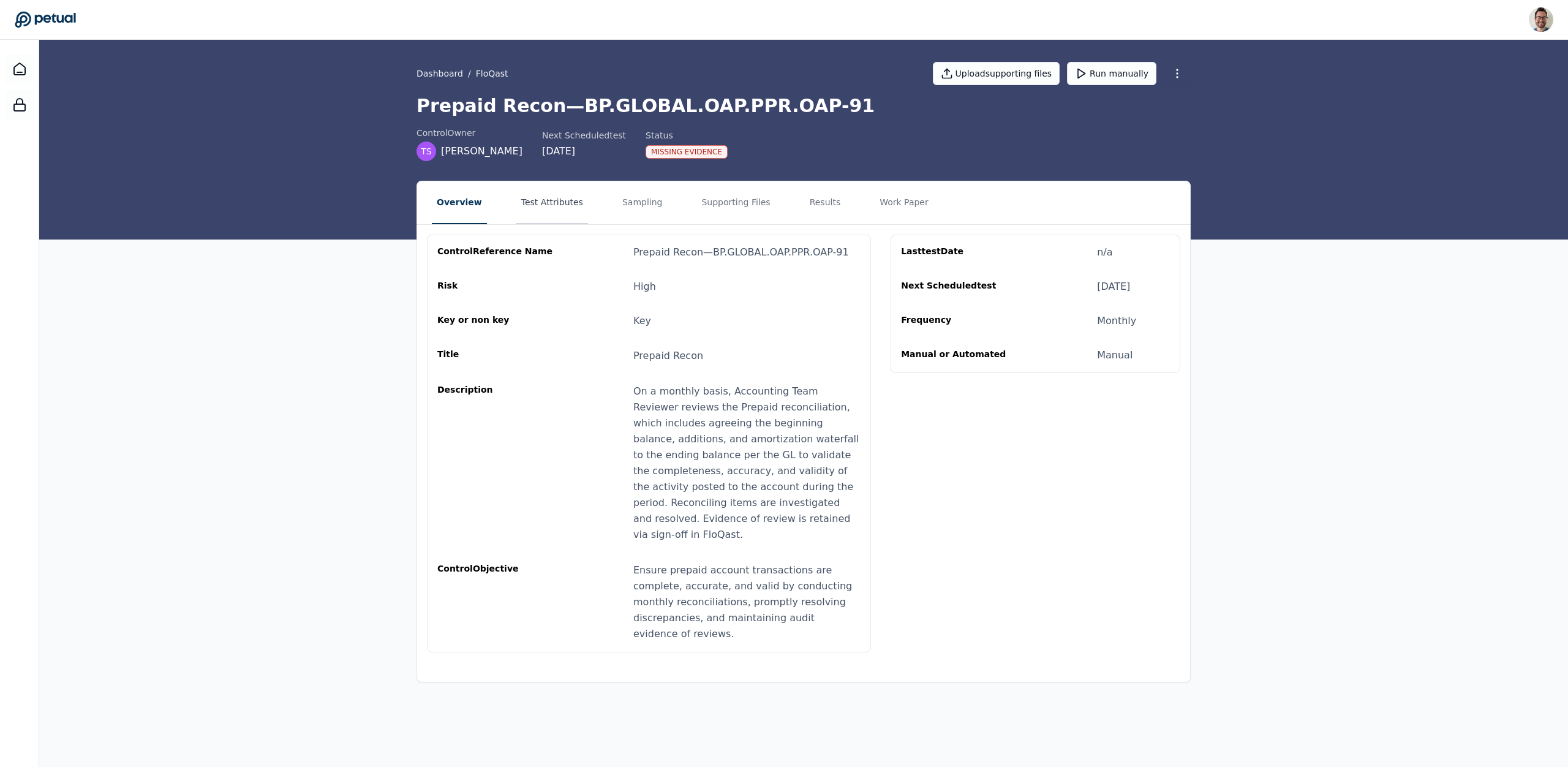
click at [538, 199] on button "Test Attributes" at bounding box center [552, 202] width 71 height 43
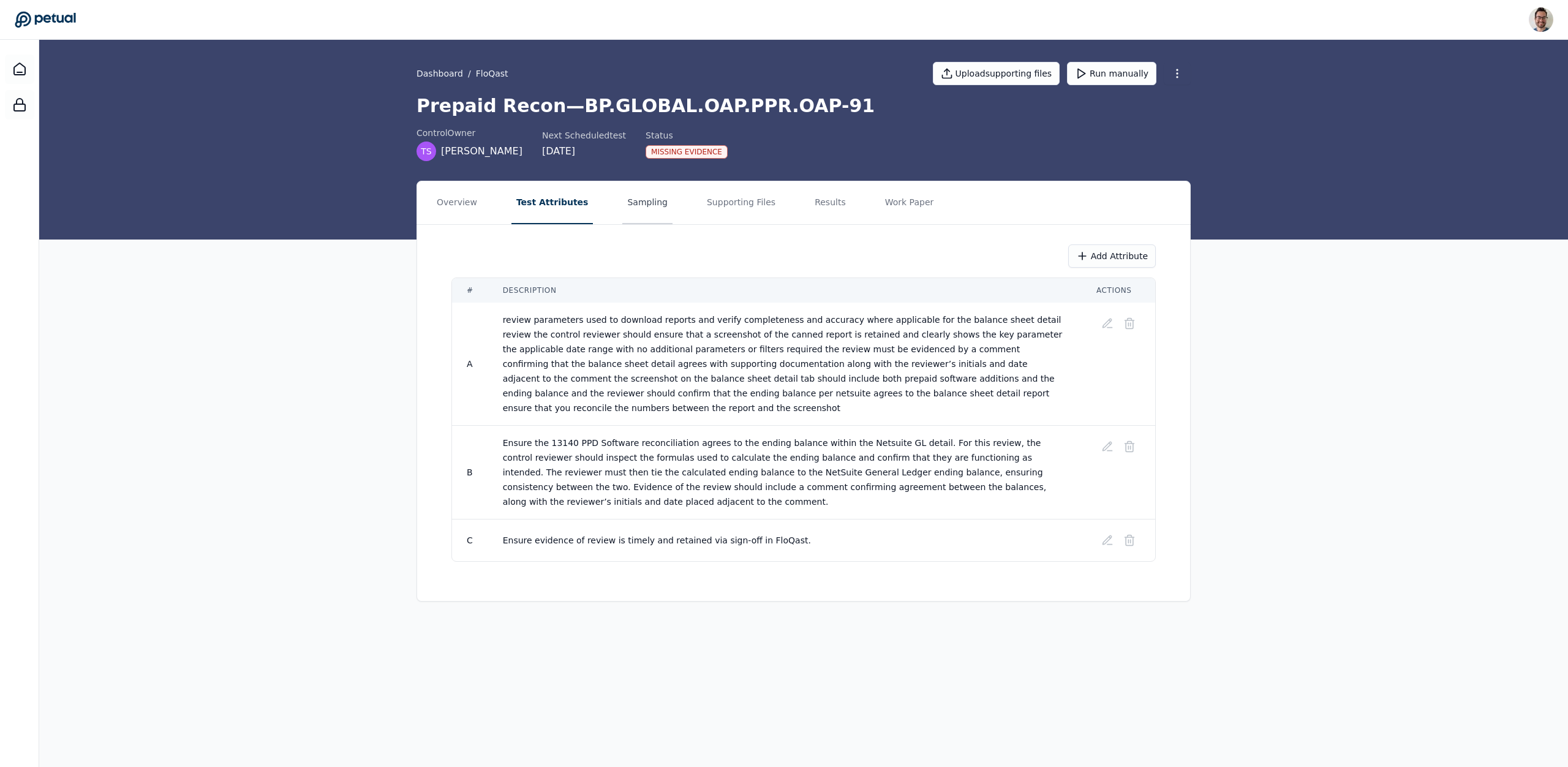
click at [651, 202] on button "Sampling" at bounding box center [647, 202] width 50 height 43
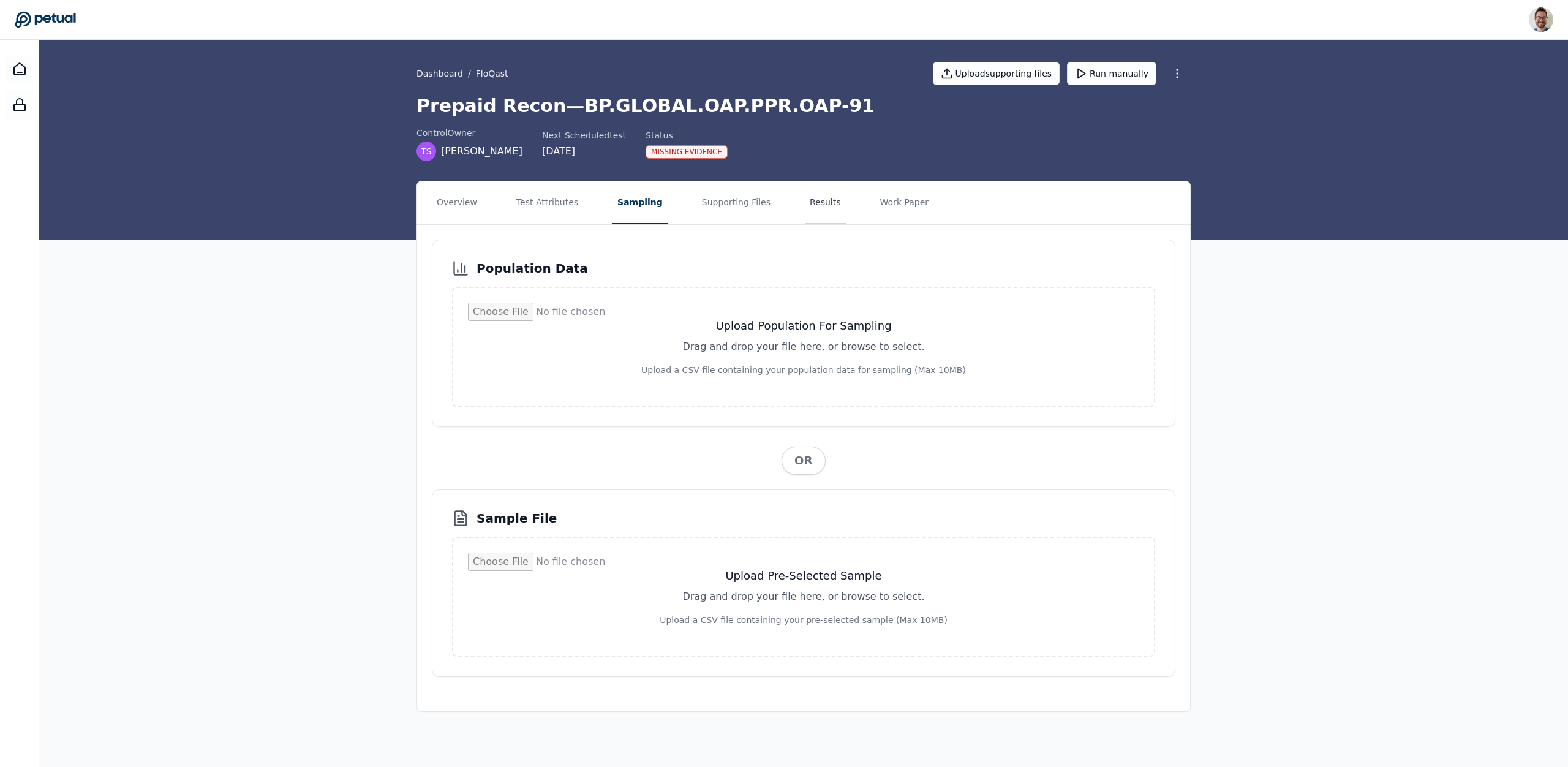
click at [805, 204] on button "Results" at bounding box center [825, 202] width 41 height 43
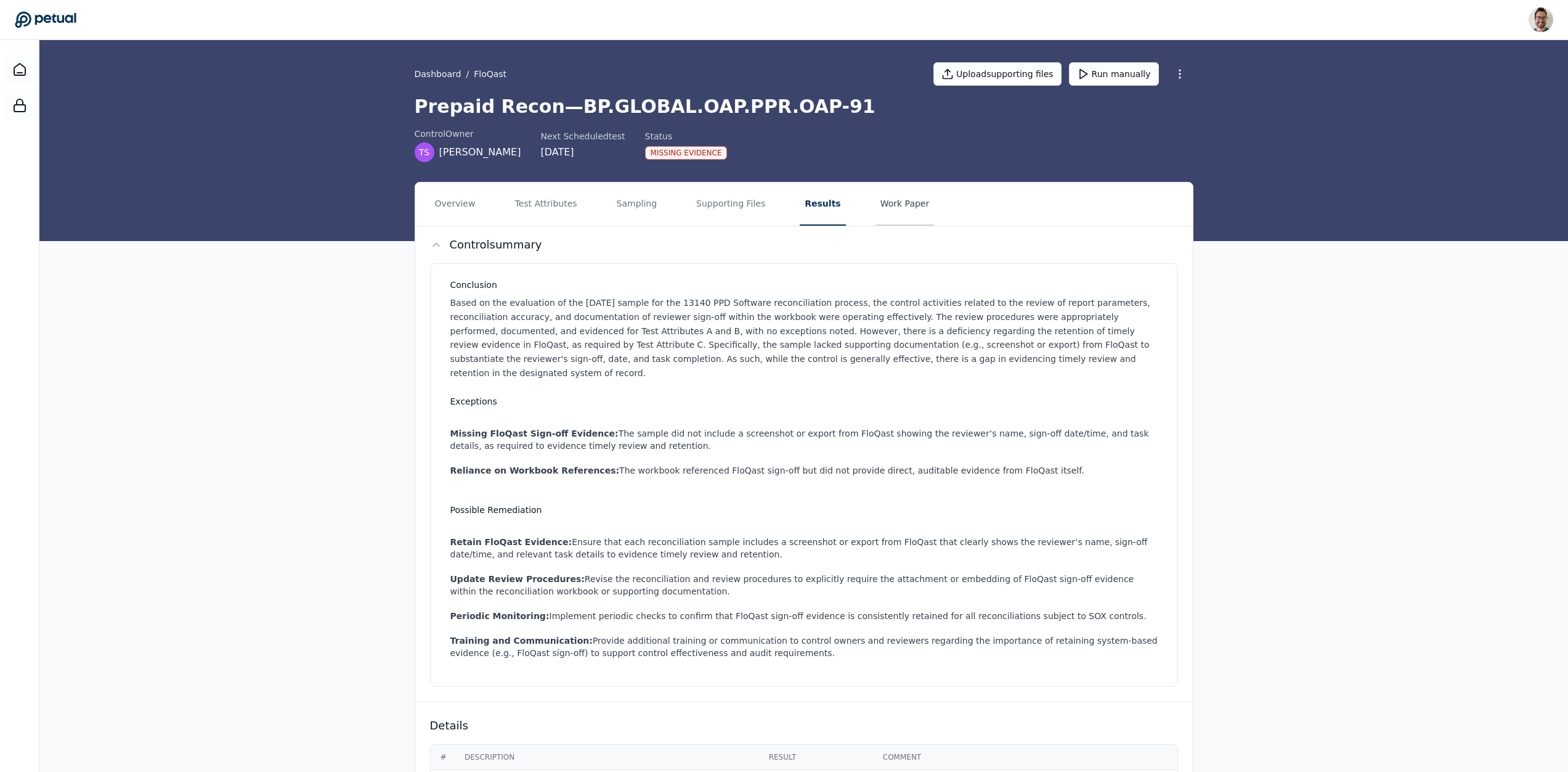
click at [905, 208] on button "Work Paper" at bounding box center [905, 204] width 59 height 43
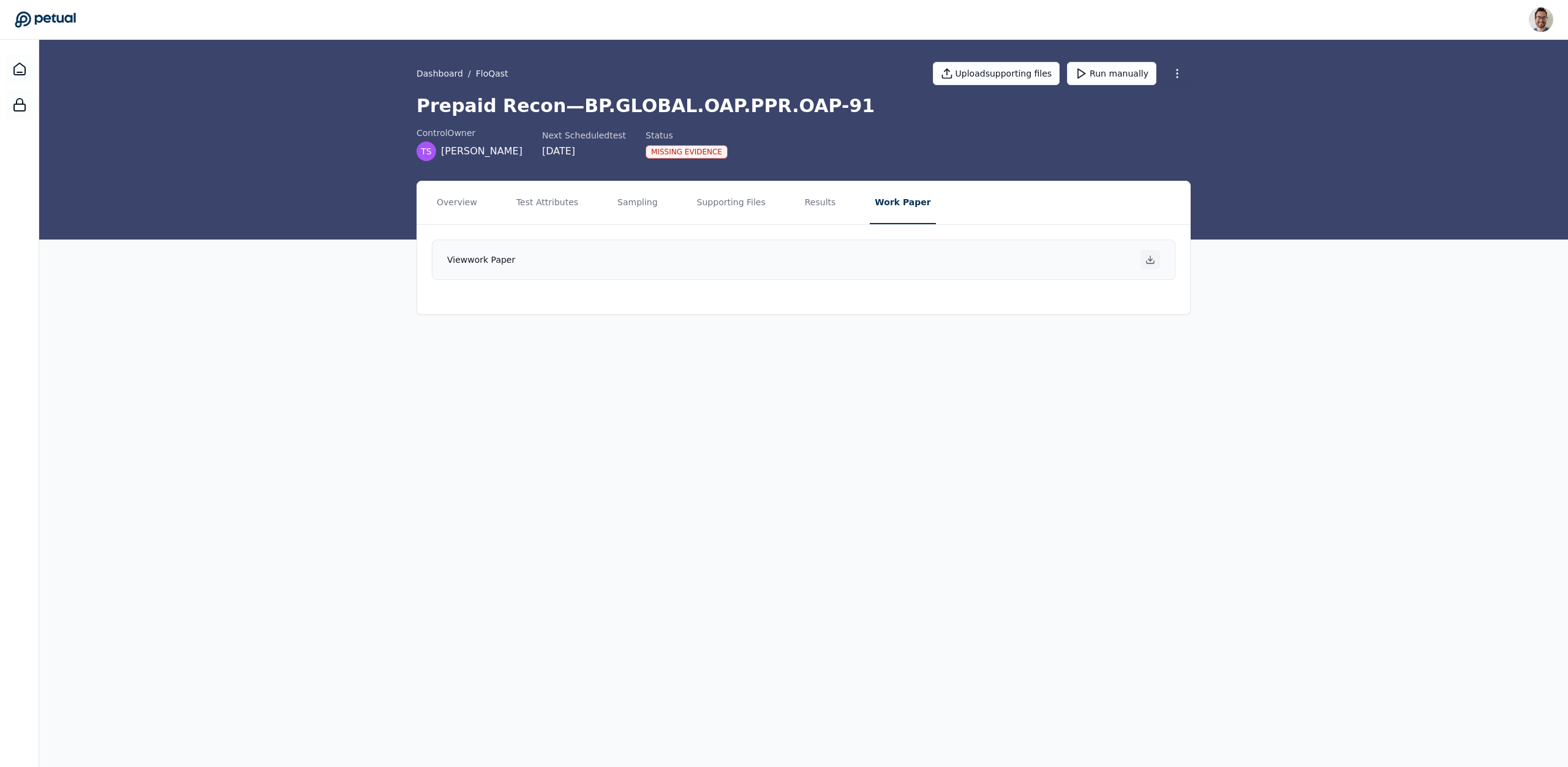
click at [1151, 259] on icon at bounding box center [1151, 260] width 10 height 10
click at [441, 73] on link "Dashboard" at bounding box center [440, 74] width 46 height 13
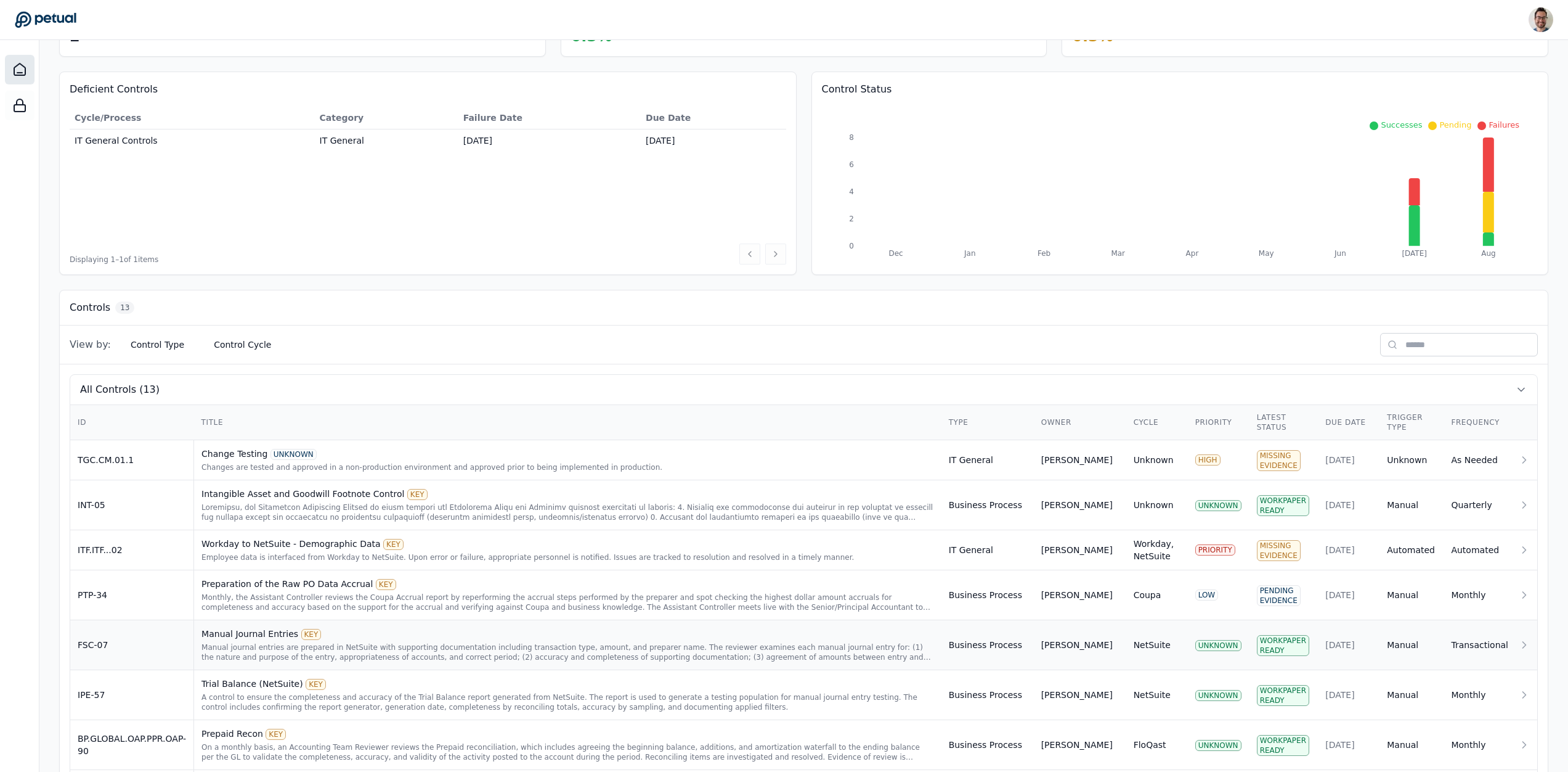
scroll to position [177, 0]
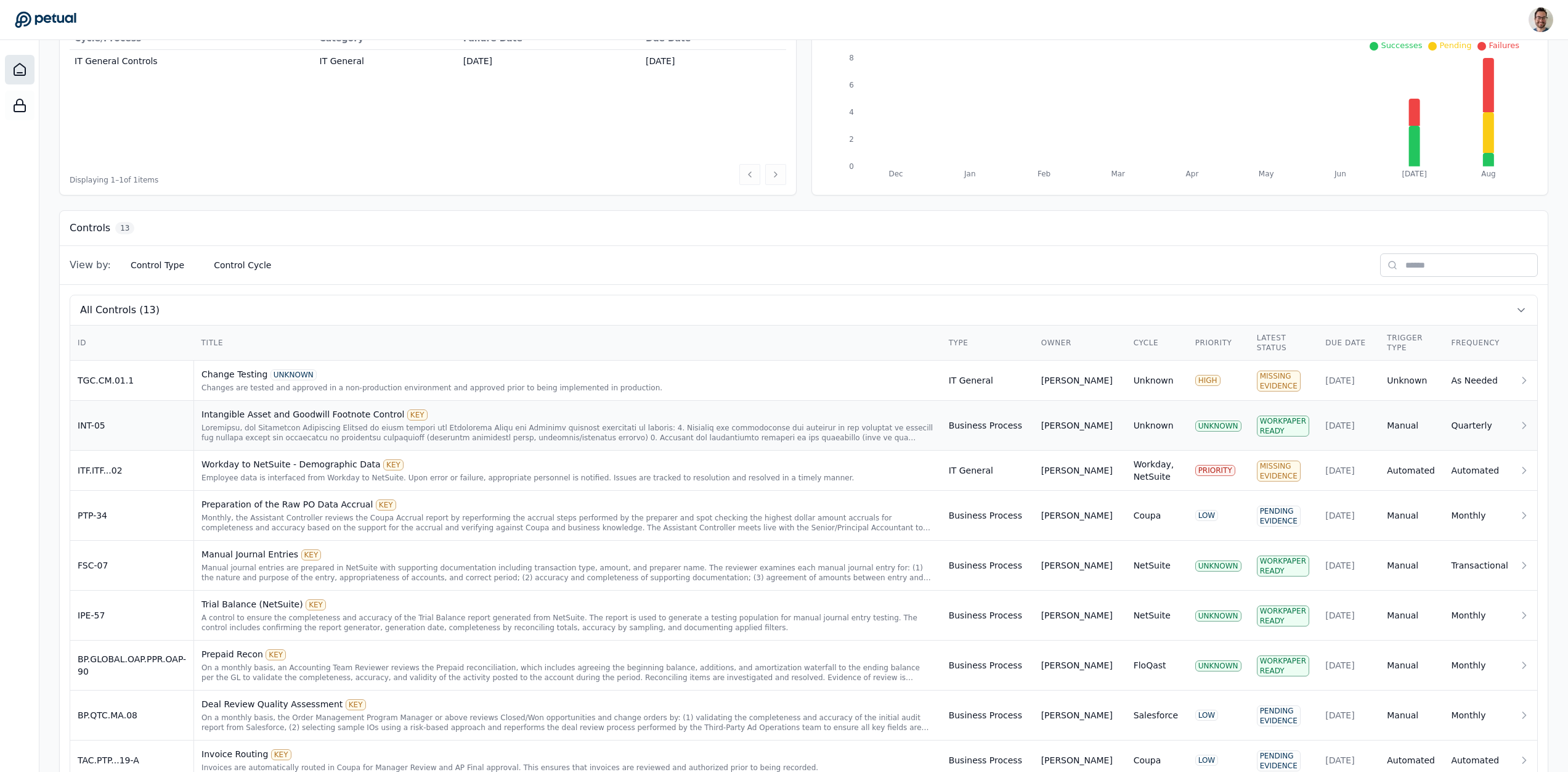
click at [183, 416] on td "INT-05" at bounding box center [132, 425] width 124 height 50
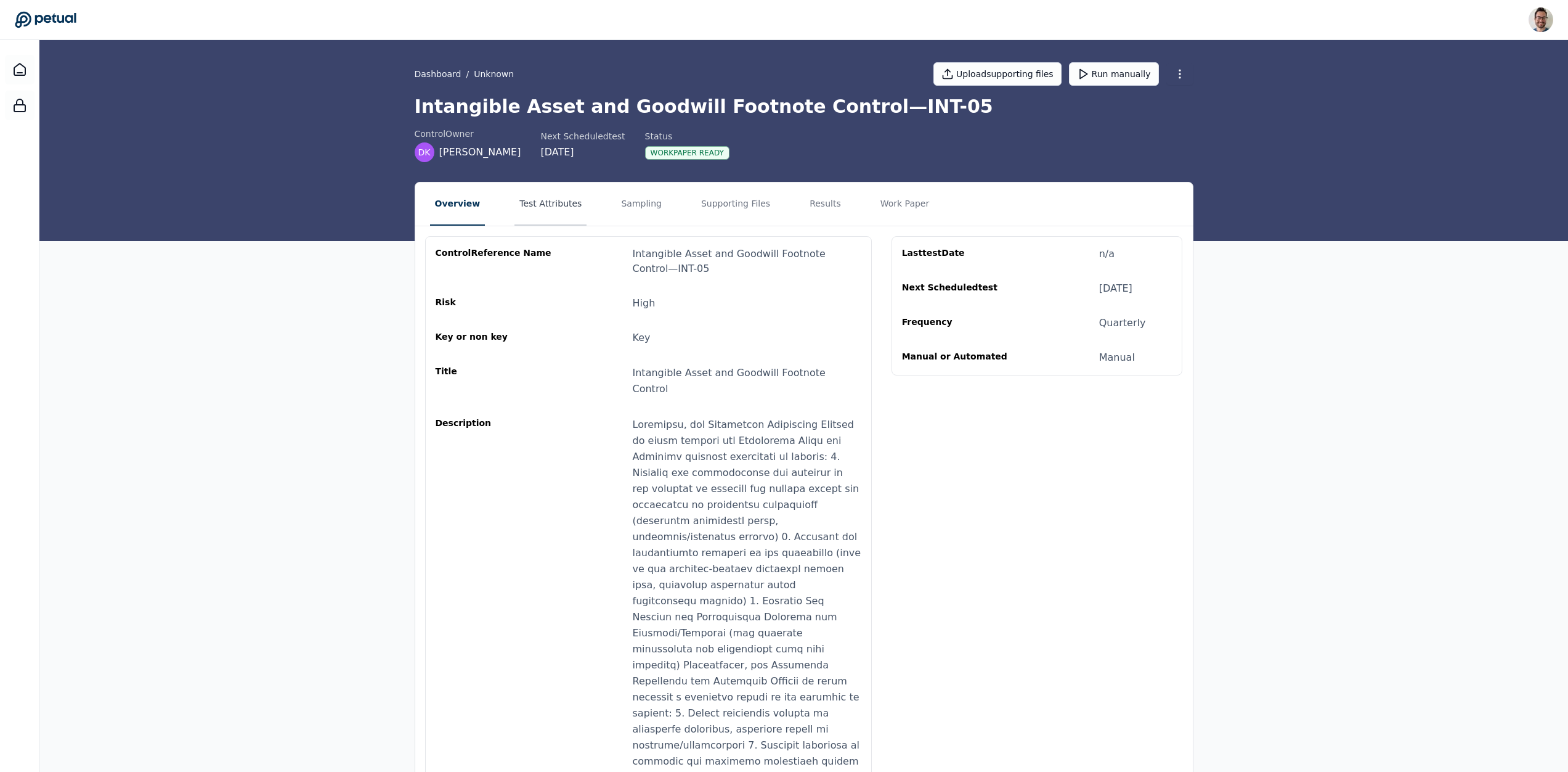
click at [518, 201] on button "Test Attributes" at bounding box center [550, 204] width 72 height 43
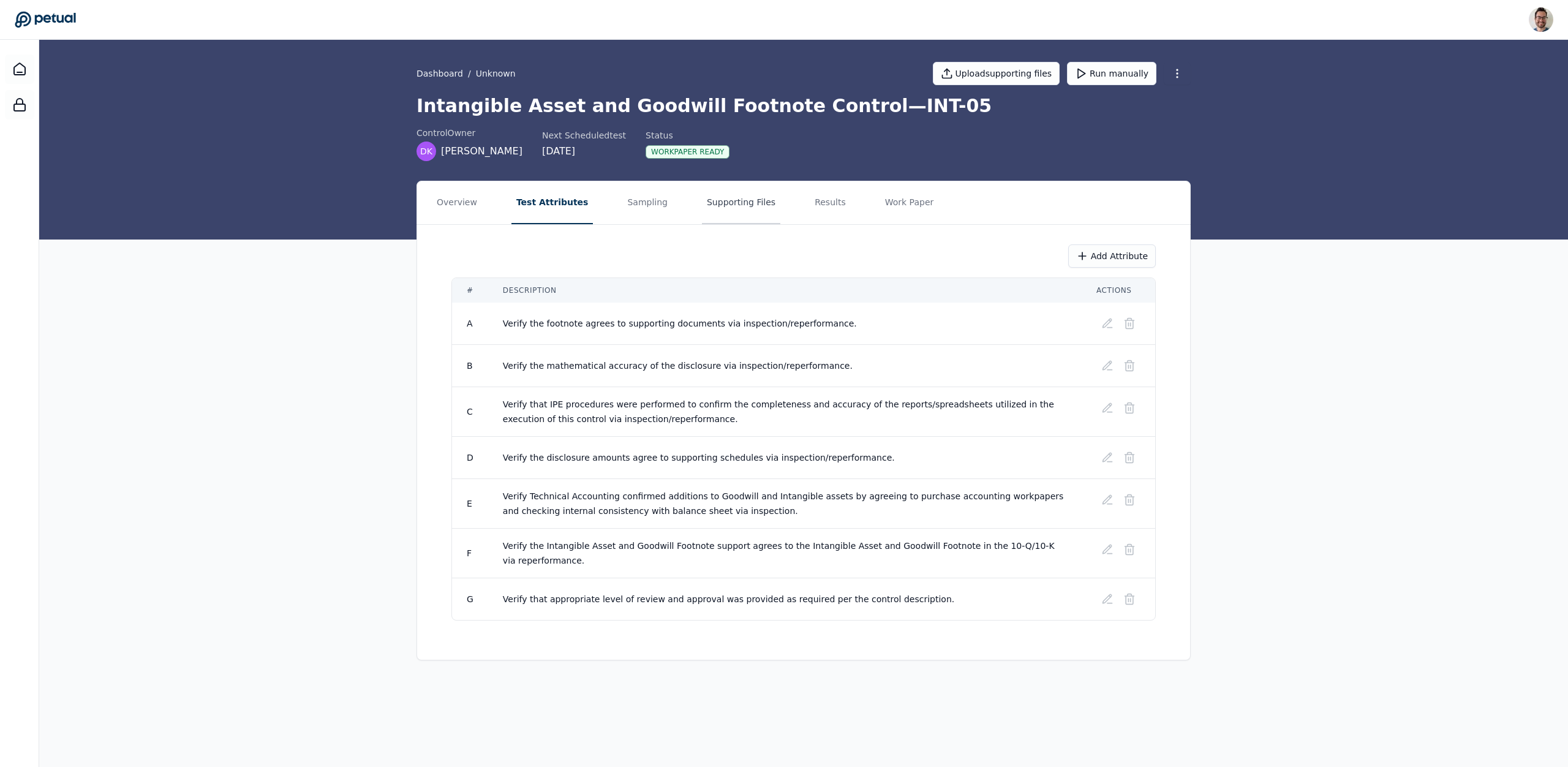
click at [730, 204] on button "Supporting Files" at bounding box center [741, 202] width 78 height 43
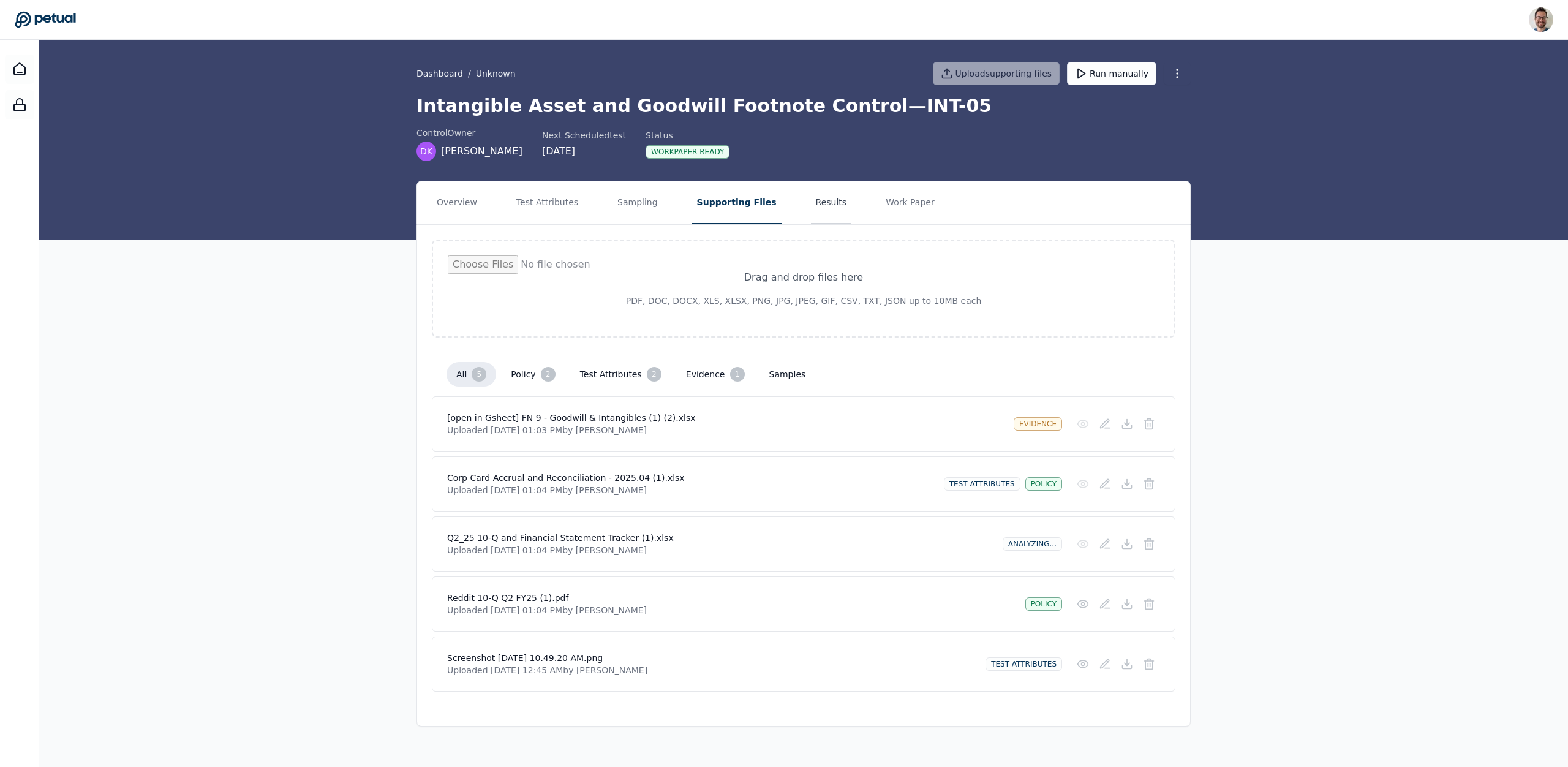
click at [811, 206] on button "Results" at bounding box center [831, 202] width 41 height 43
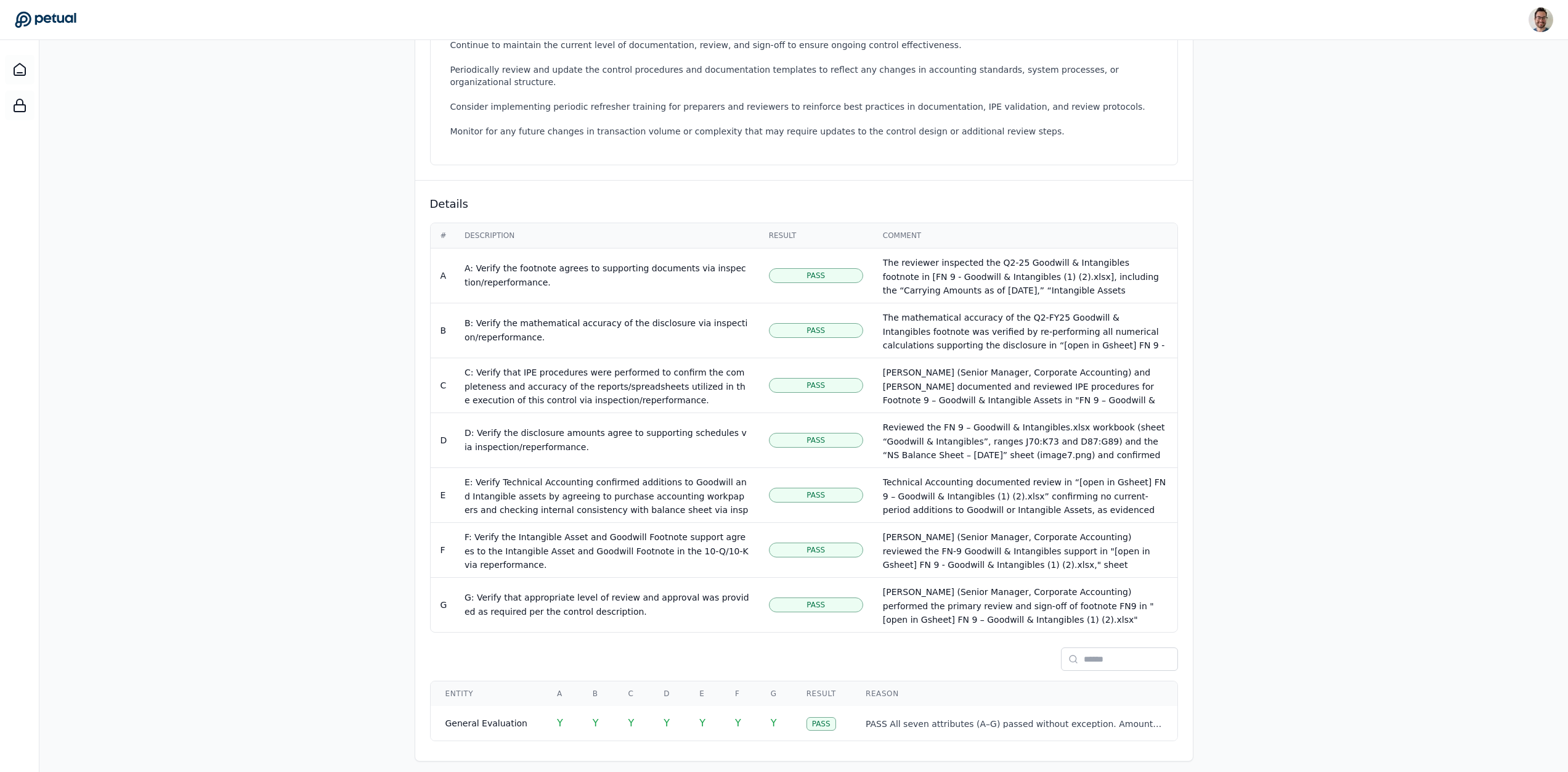
scroll to position [436, 0]
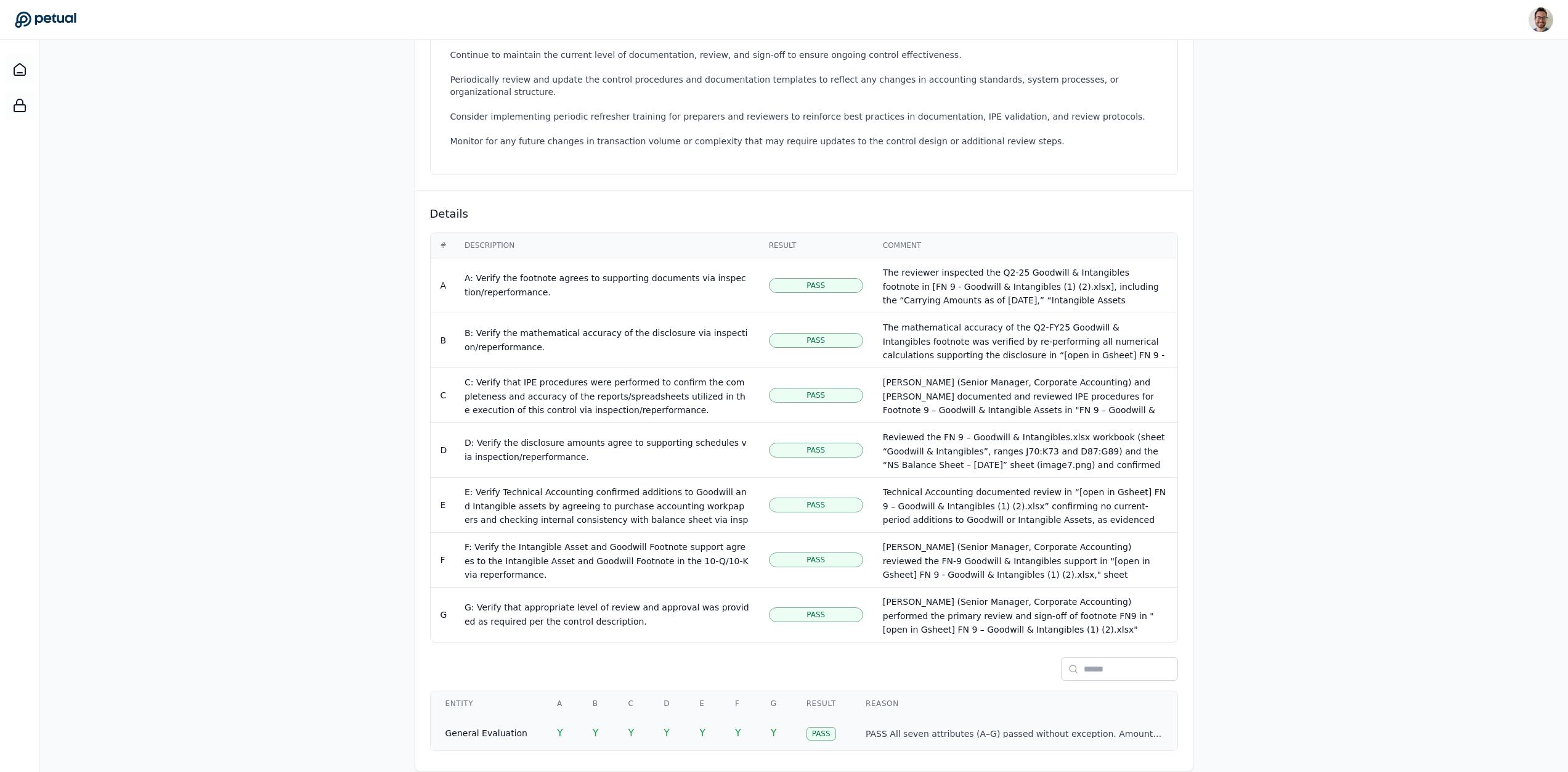
click at [1104, 736] on p "PASS All seven attributes (A–G) passed without exception. Amounts in the Goodwi…" at bounding box center [1014, 734] width 297 height 12
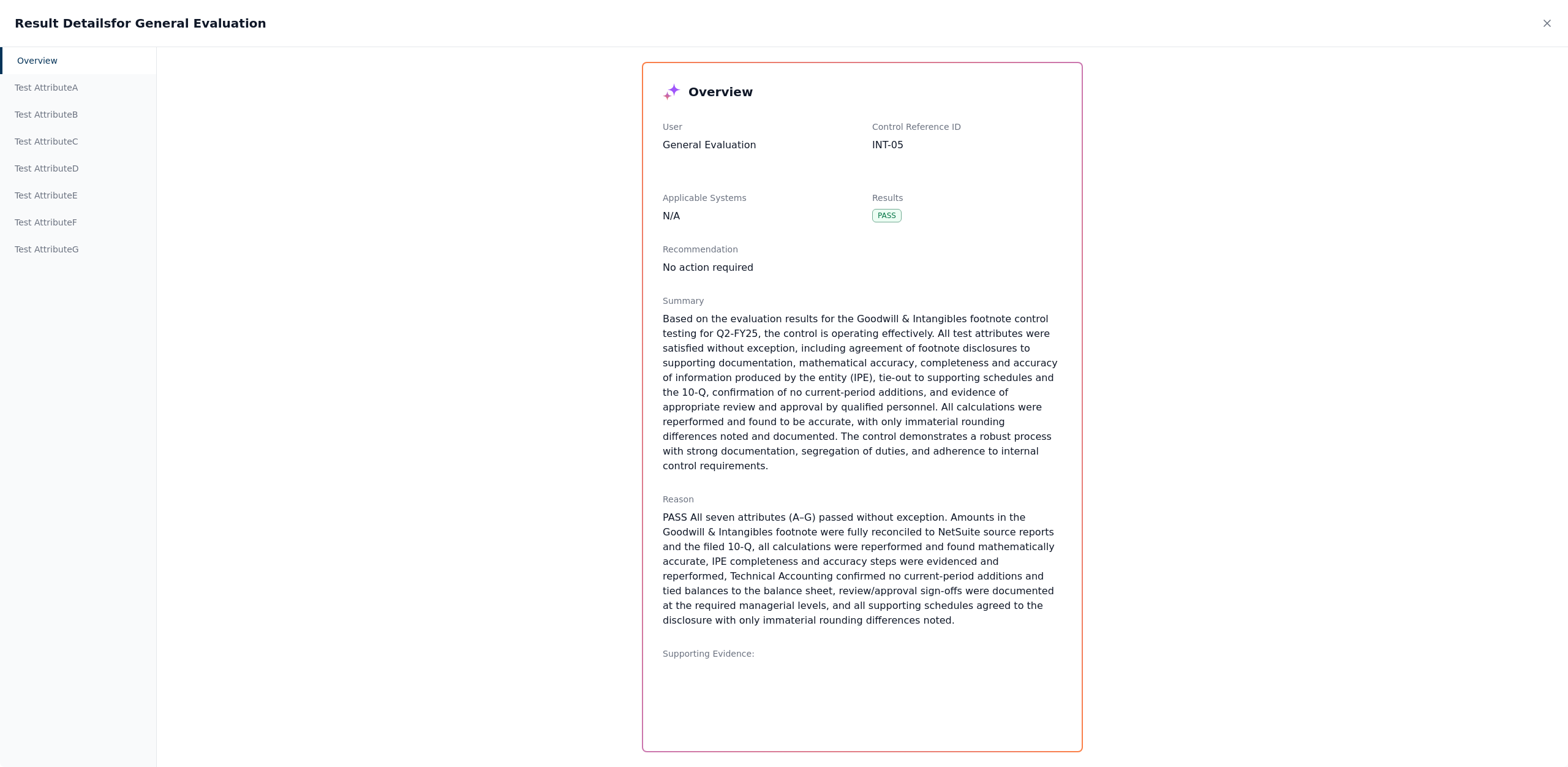
click at [519, 306] on div "Overview Test Attribute A Test Attribute B Test Attribute C Test Attribute D Te…" at bounding box center [784, 406] width 1568 height 720
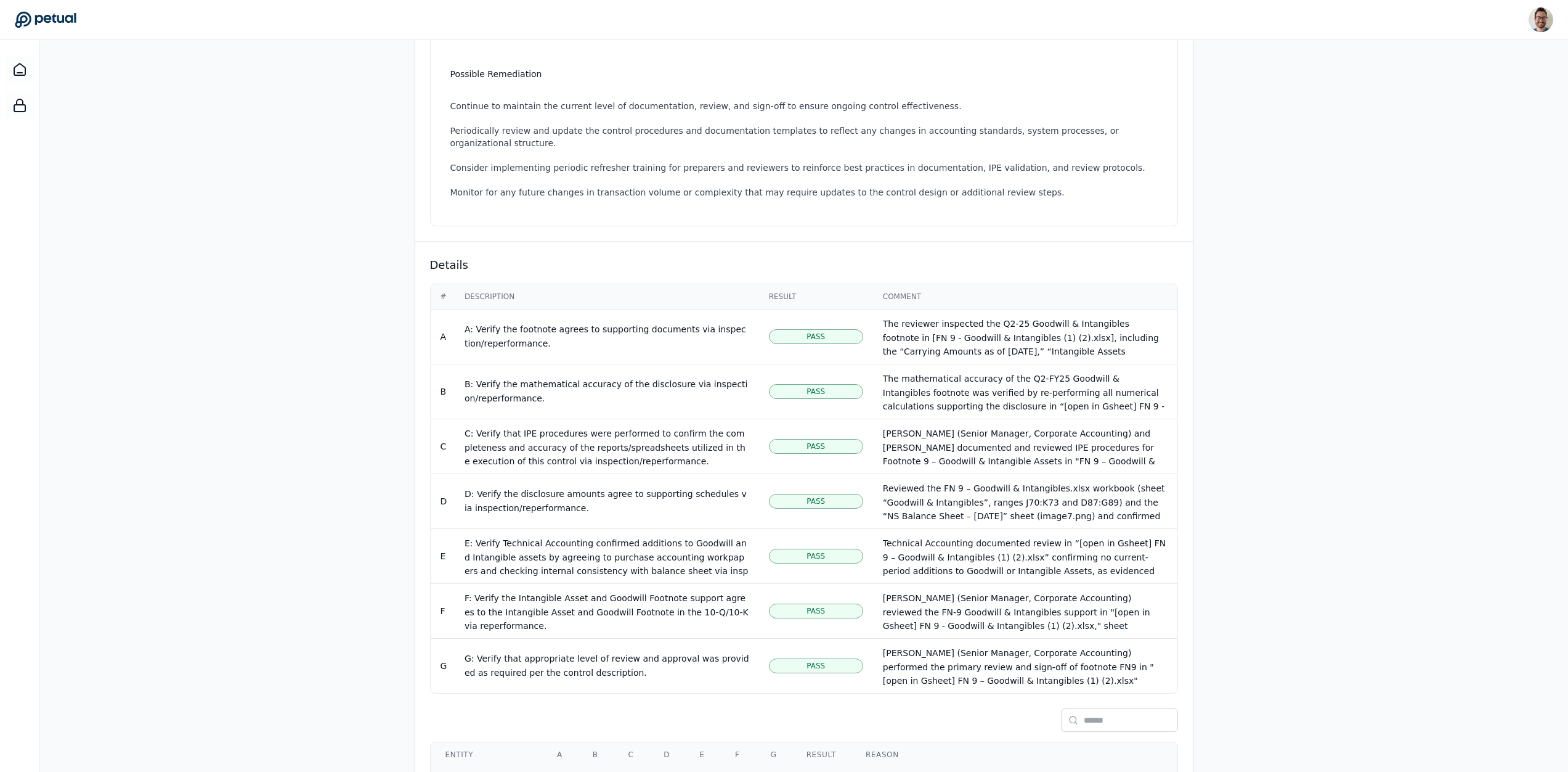
scroll to position [455, 0]
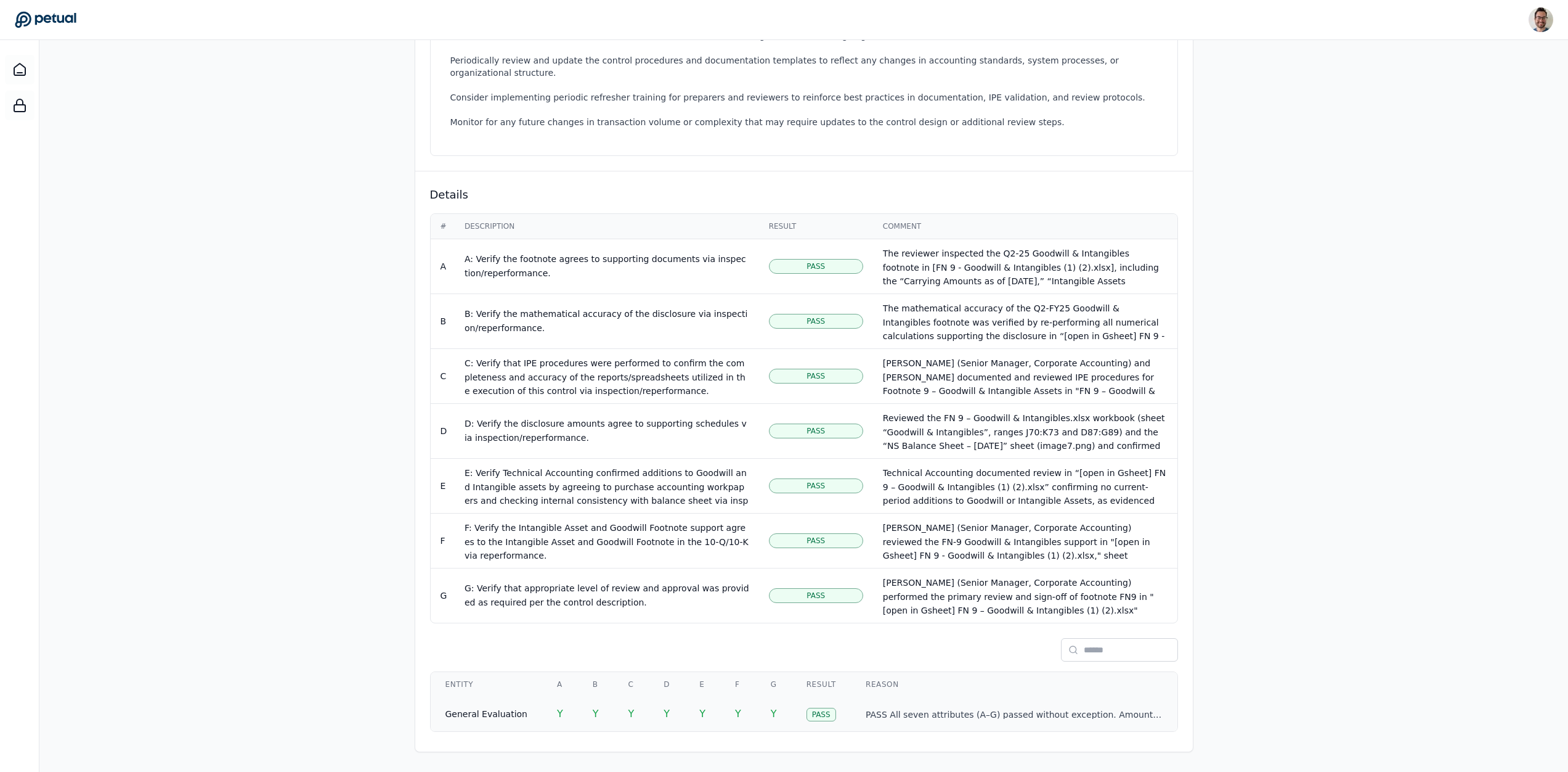
click at [746, 697] on td "Y" at bounding box center [738, 713] width 36 height 35
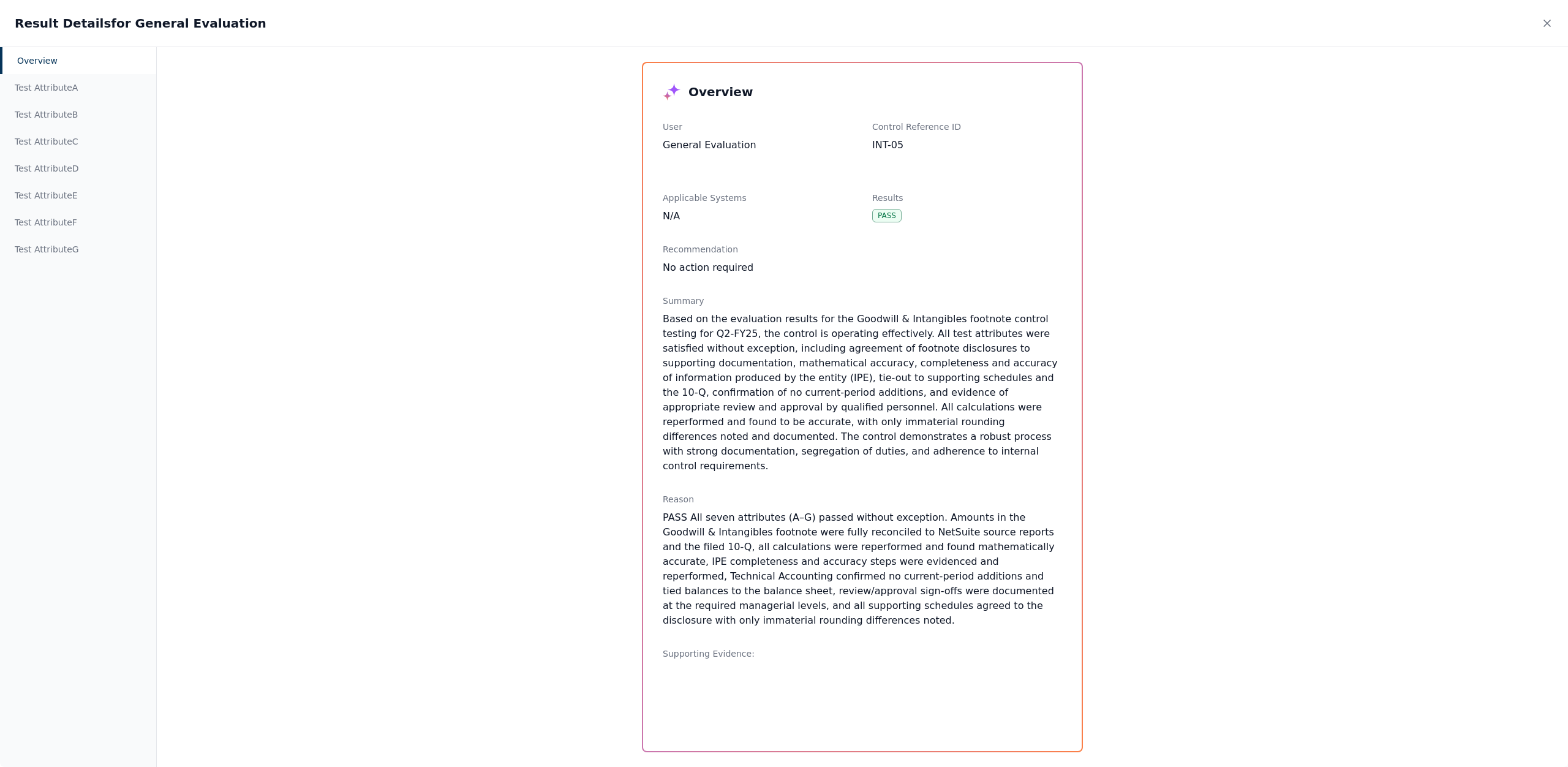
click at [319, 395] on div "Overview Test Attribute A Test Attribute B Test Attribute C Test Attribute D Te…" at bounding box center [784, 406] width 1568 height 720
click at [1544, 23] on icon at bounding box center [1547, 23] width 13 height 13
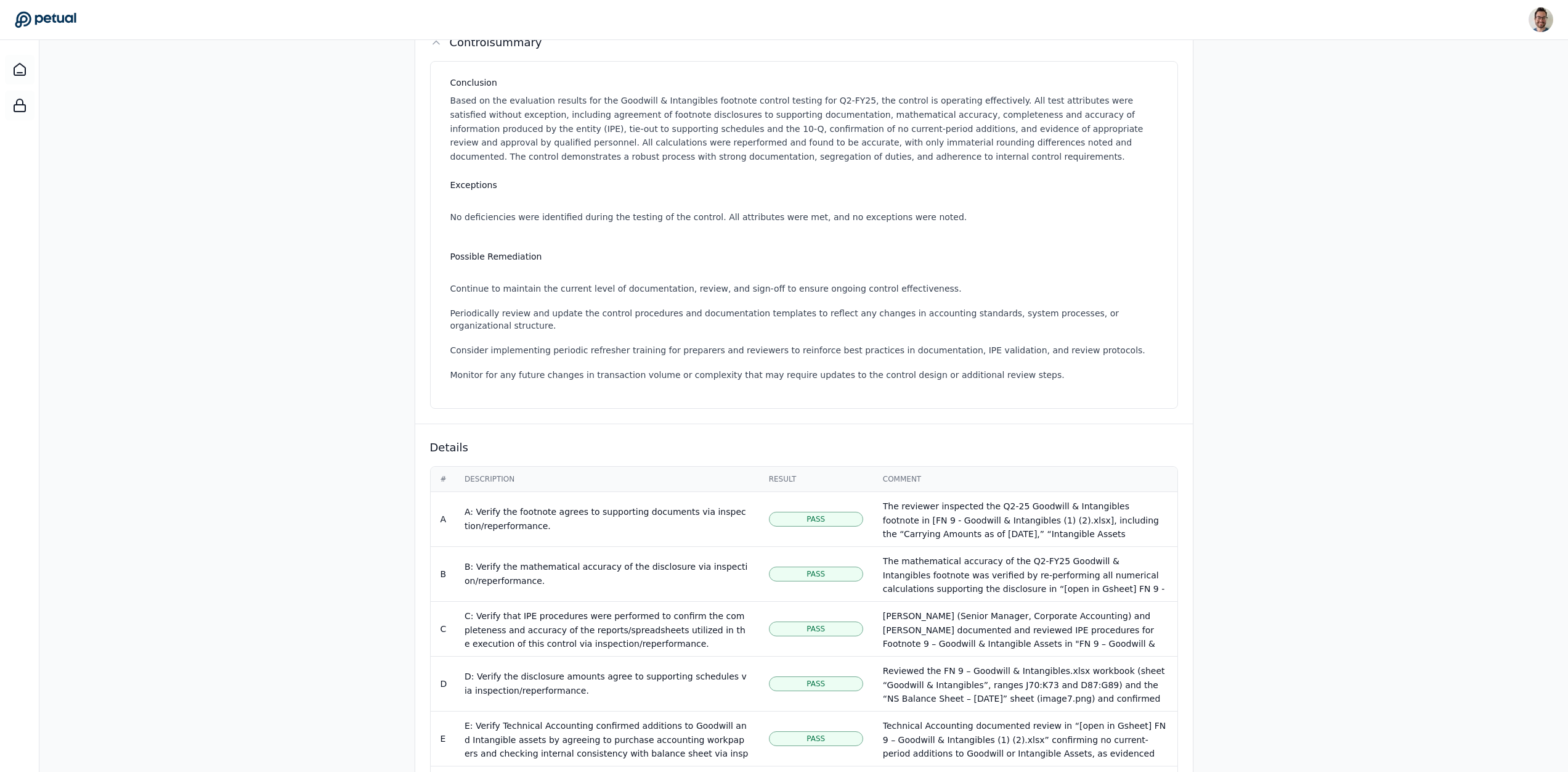
scroll to position [110, 0]
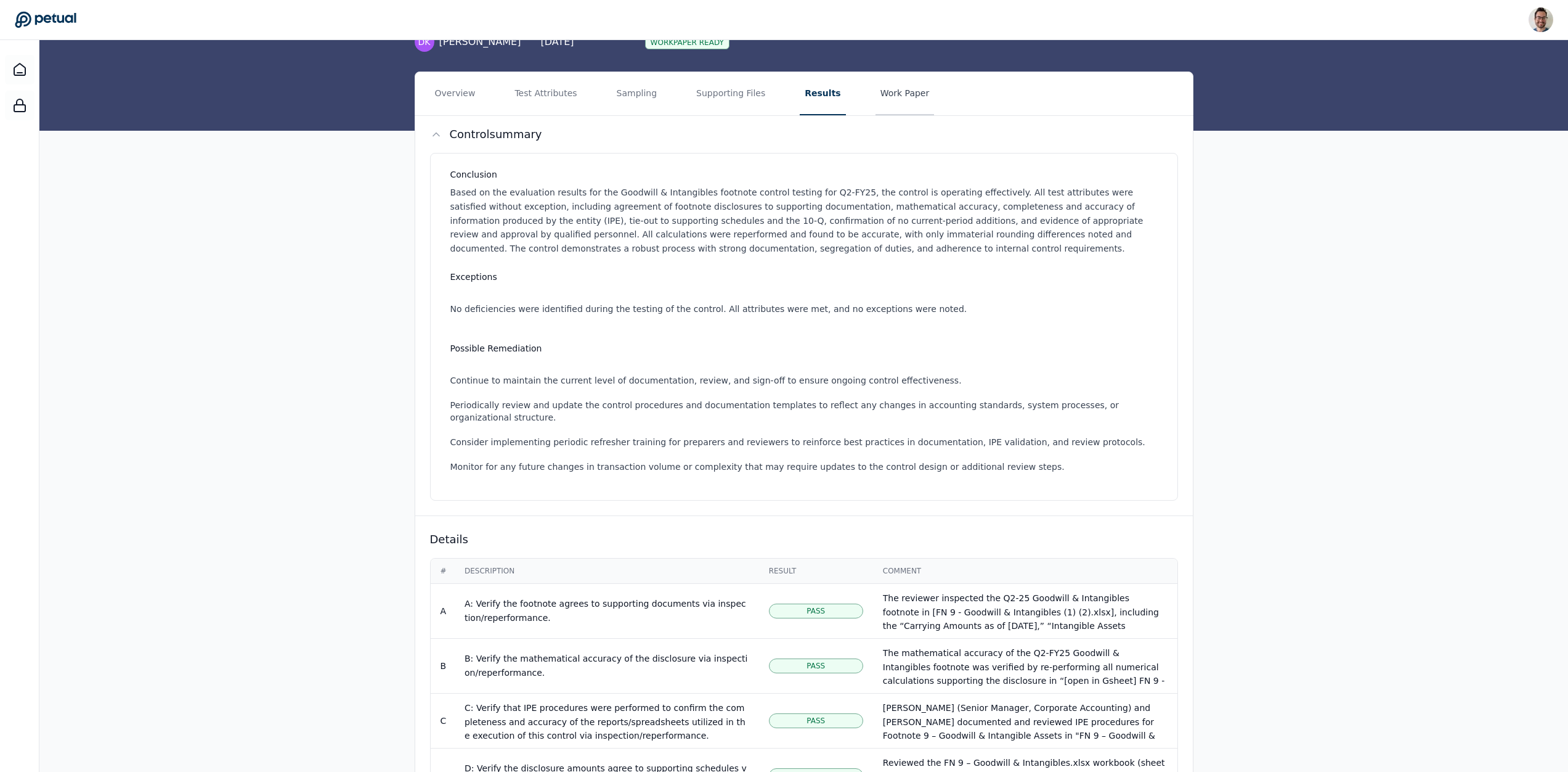
click at [876, 100] on button "Work Paper" at bounding box center [905, 93] width 59 height 43
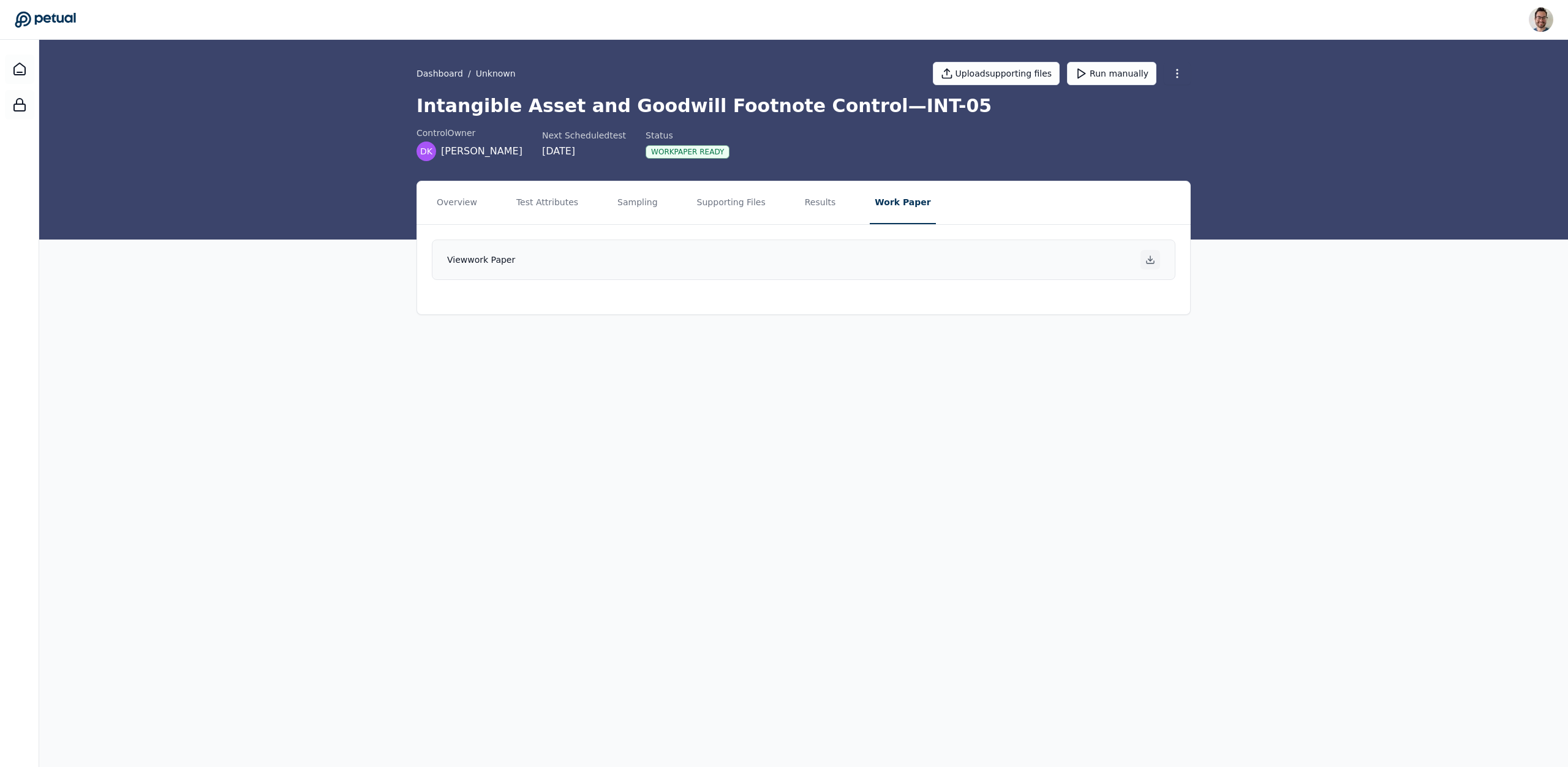
click at [1152, 256] on icon at bounding box center [1151, 260] width 10 height 10
click at [1097, 76] on button "Run manually" at bounding box center [1112, 73] width 90 height 23
click at [1150, 263] on icon at bounding box center [1151, 260] width 10 height 10
